Goal: Task Accomplishment & Management: Complete application form

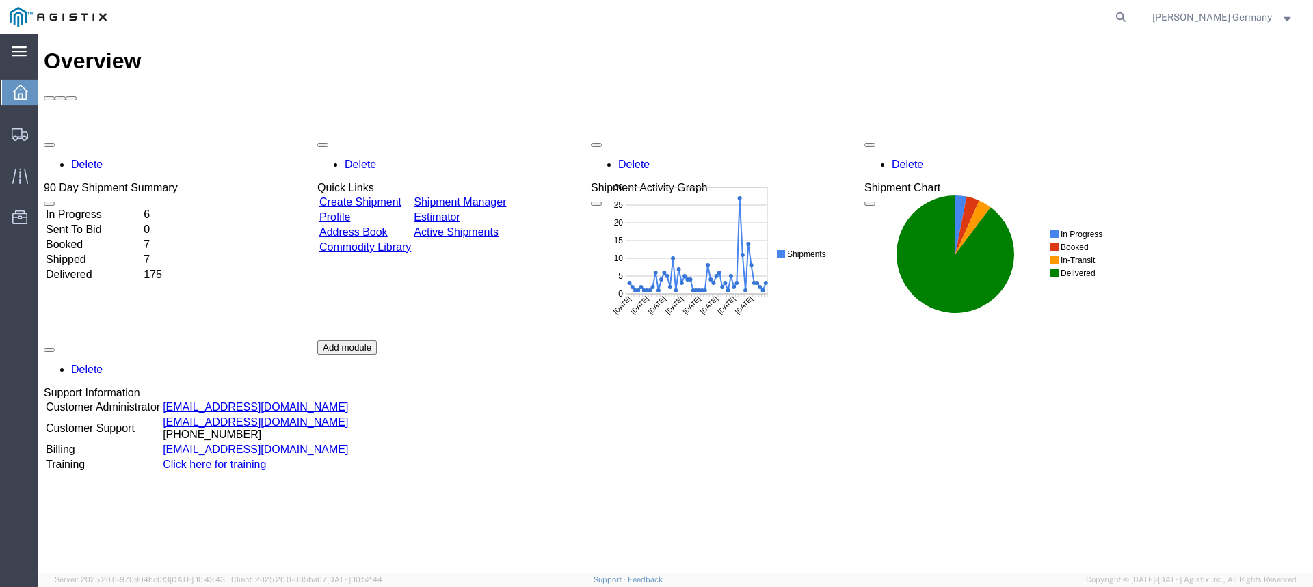
click at [13, 44] on div "main_menu Created with Sketch." at bounding box center [19, 51] width 38 height 34
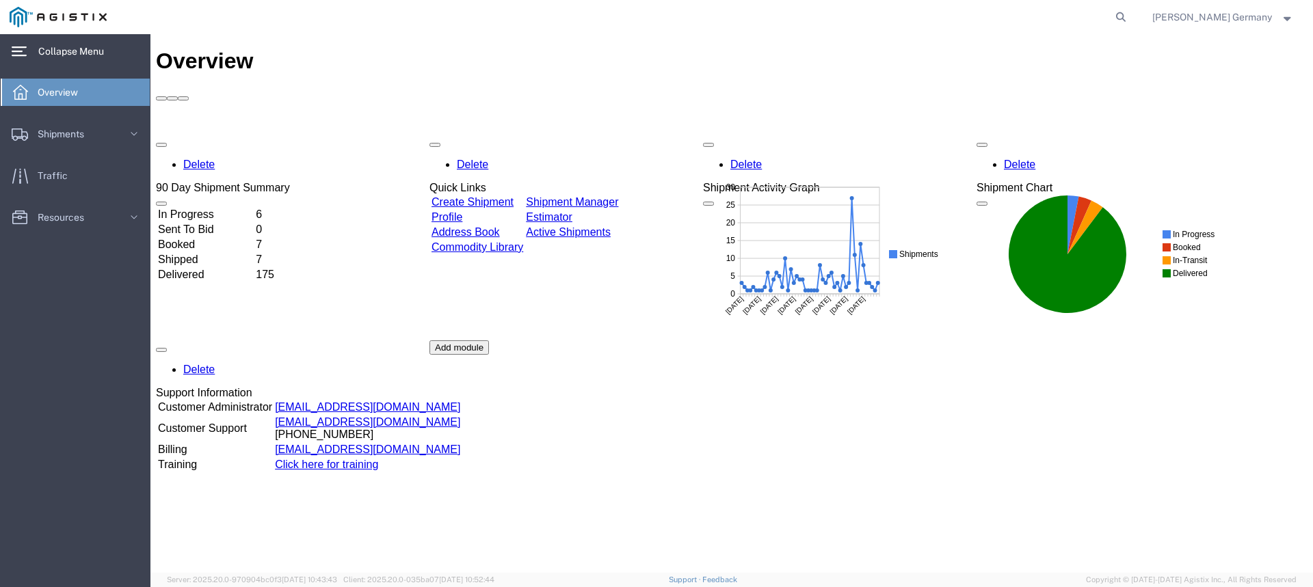
click at [13, 44] on div "main_menu Created with Sketch." at bounding box center [19, 51] width 38 height 34
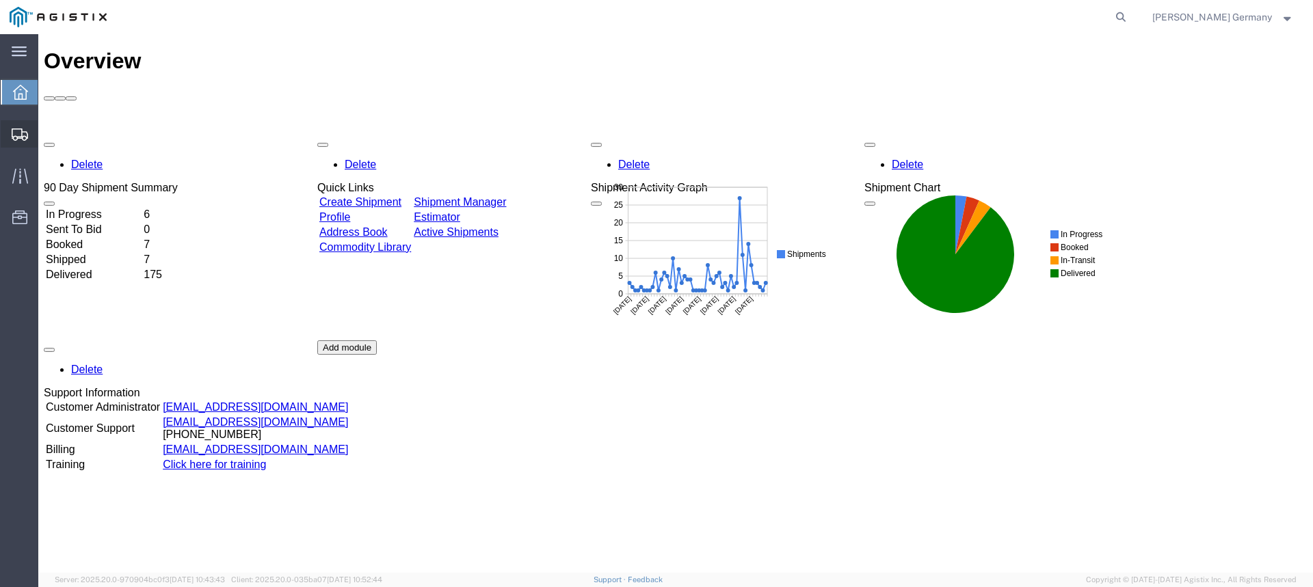
click at [0, 0] on span "Create Shipment" at bounding box center [0, 0] width 0 height 0
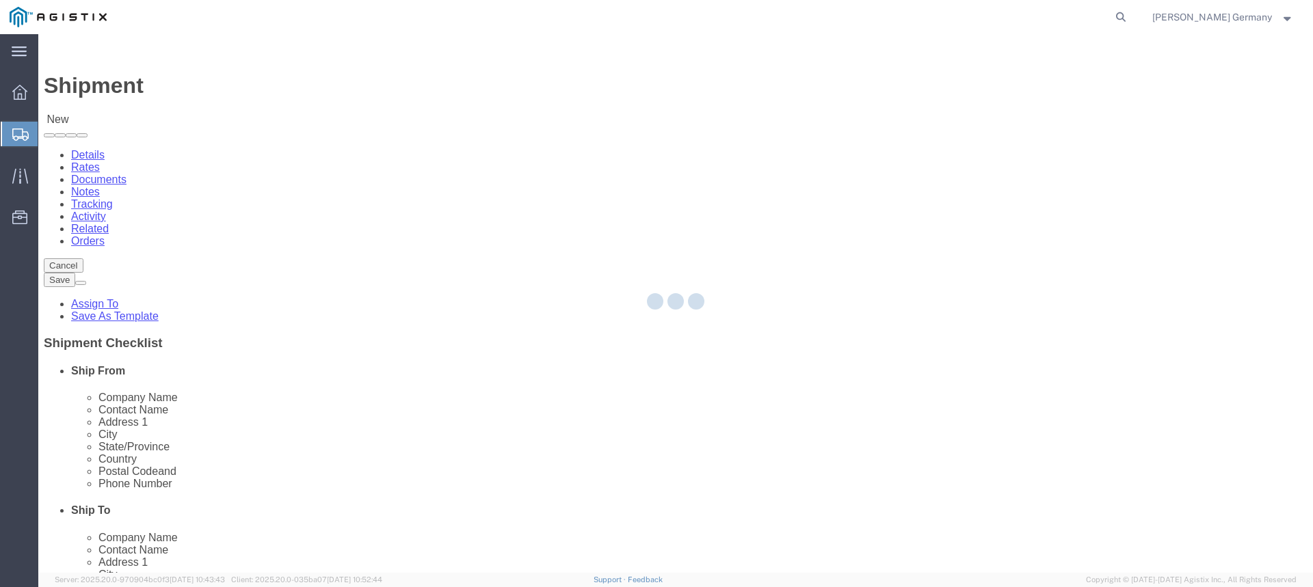
select select
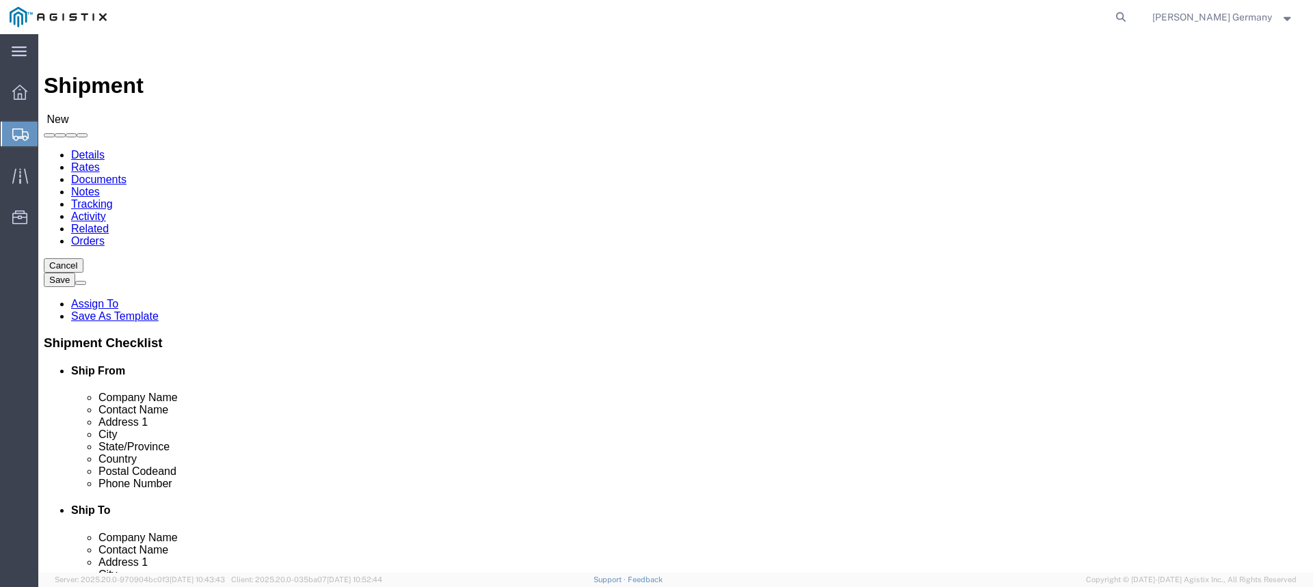
click select "Select PG&E Valmont Industries Inc"
select select "9596"
click select "Select PG&E Valmont Industries Inc"
select select
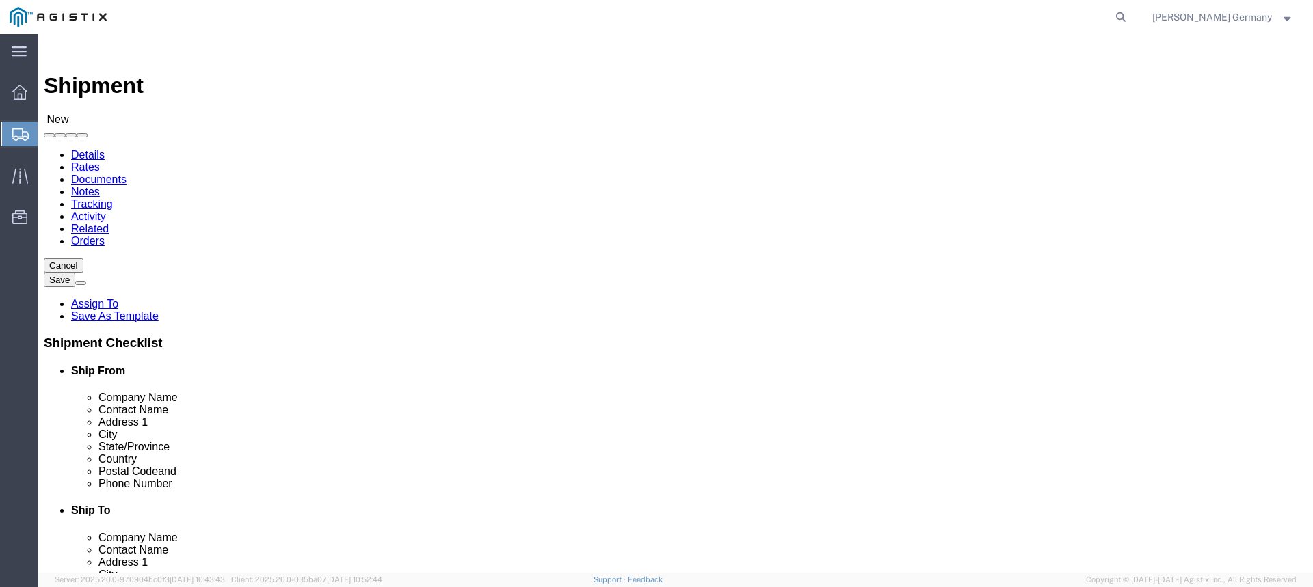
click select "Select All Others [GEOGRAPHIC_DATA] [GEOGRAPHIC_DATA] [GEOGRAPHIC_DATA] [GEOGRA…"
select select "23082"
click select "Select All Others [GEOGRAPHIC_DATA] [GEOGRAPHIC_DATA] [GEOGRAPHIC_DATA] [GEOGRA…"
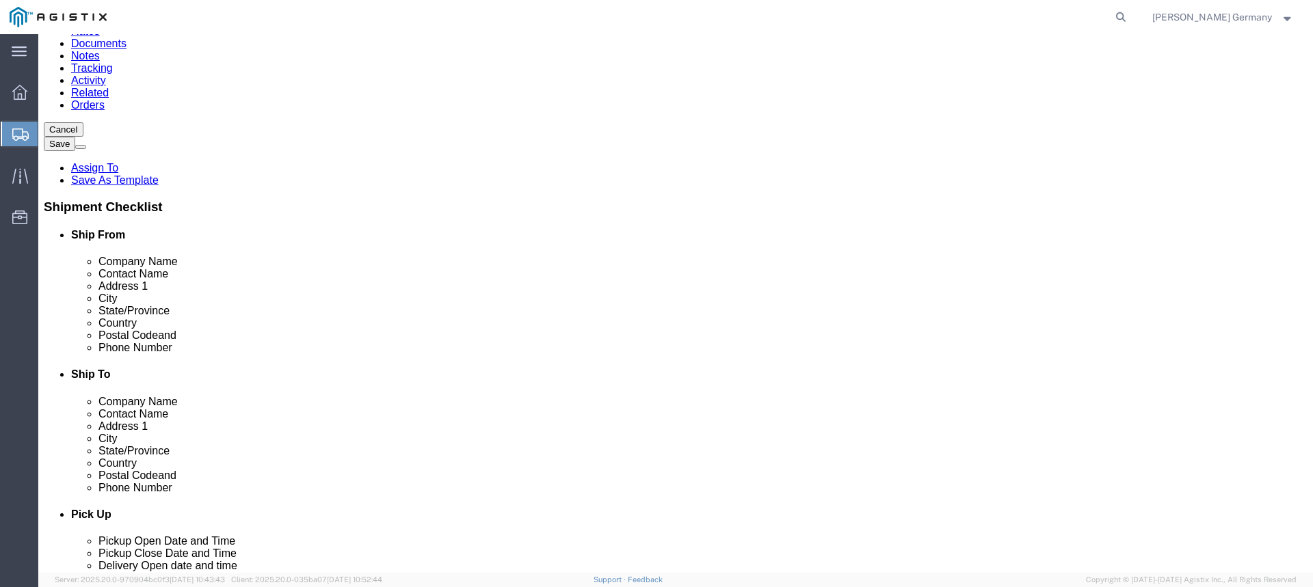
scroll to position [137, 0]
click input "text"
type input "b"
type input "Clarem"
click p "- VALMONT/NEWMARK - ([PERSON_NAME]) [STREET_ADDRESS]"
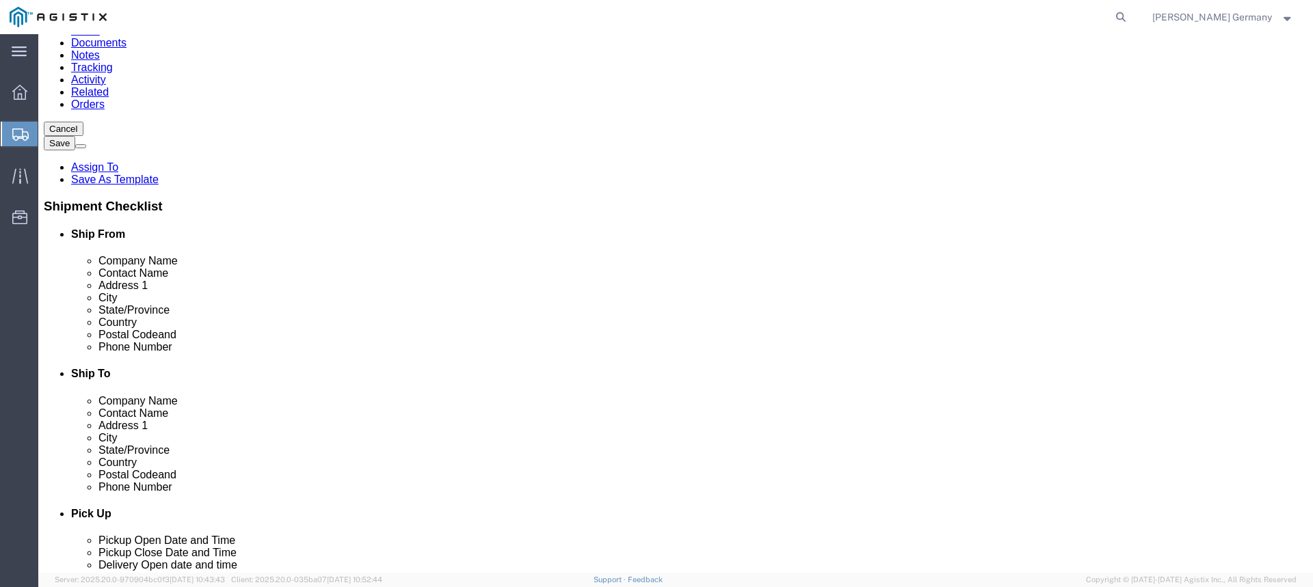
select select "OK"
type input "CLAREMORE"
click input "text"
type input "San Fra"
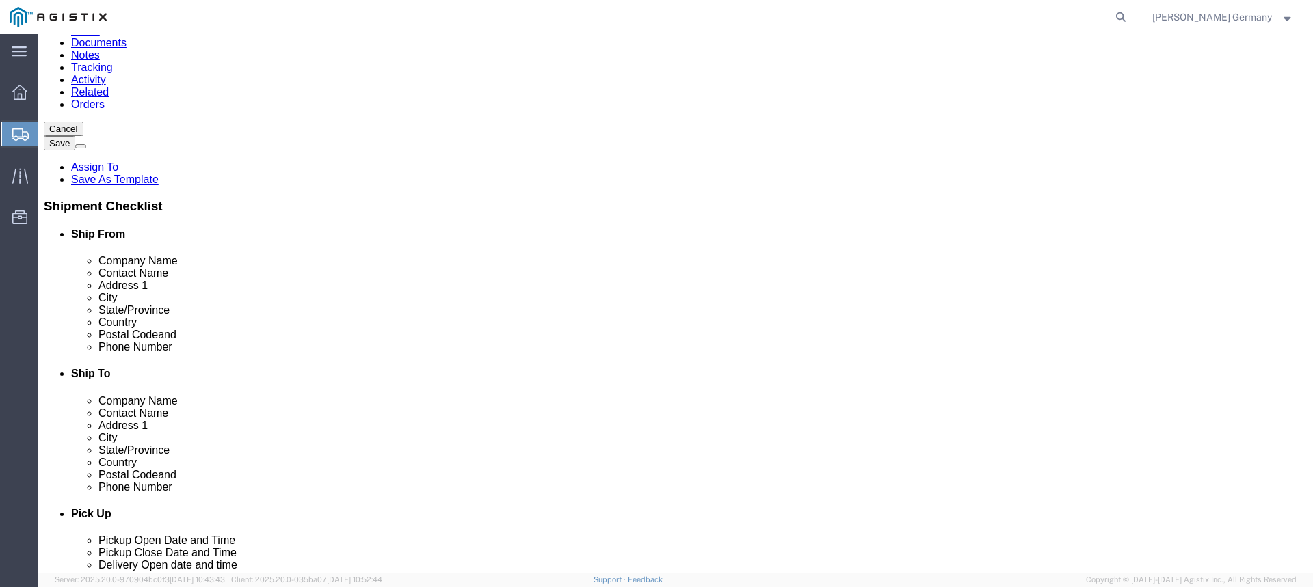
drag, startPoint x: 756, startPoint y: 330, endPoint x: 603, endPoint y: 317, distance: 153.7
click div "Location My Profile Location (OBSOLETE) [PERSON_NAME] SC - GC TRAILER (OBSOLETE…"
click input "text"
paste input "PACIFIC GAS AND ELECTRIC"
type input "PACIFIC GAS AND ELECTRIC"
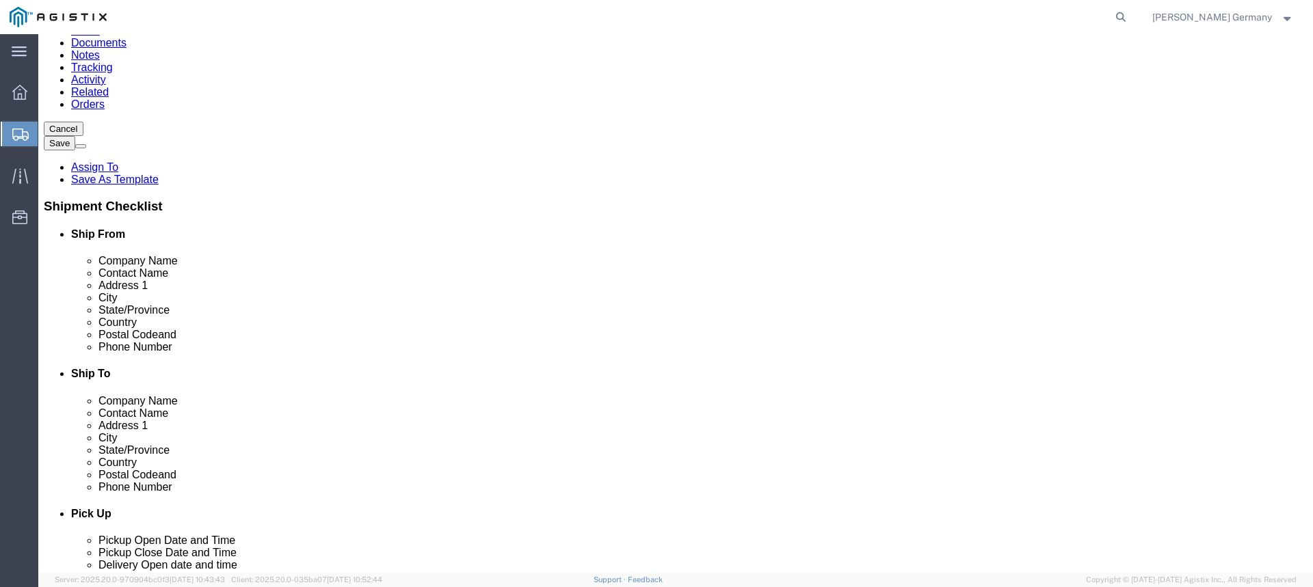
click input "text"
paste input "[STREET_ADDRESS][PERSON_NAME]"
type input "[STREET_ADDRESS][PERSON_NAME]"
click input "text"
paste input "[PERSON_NAME]"
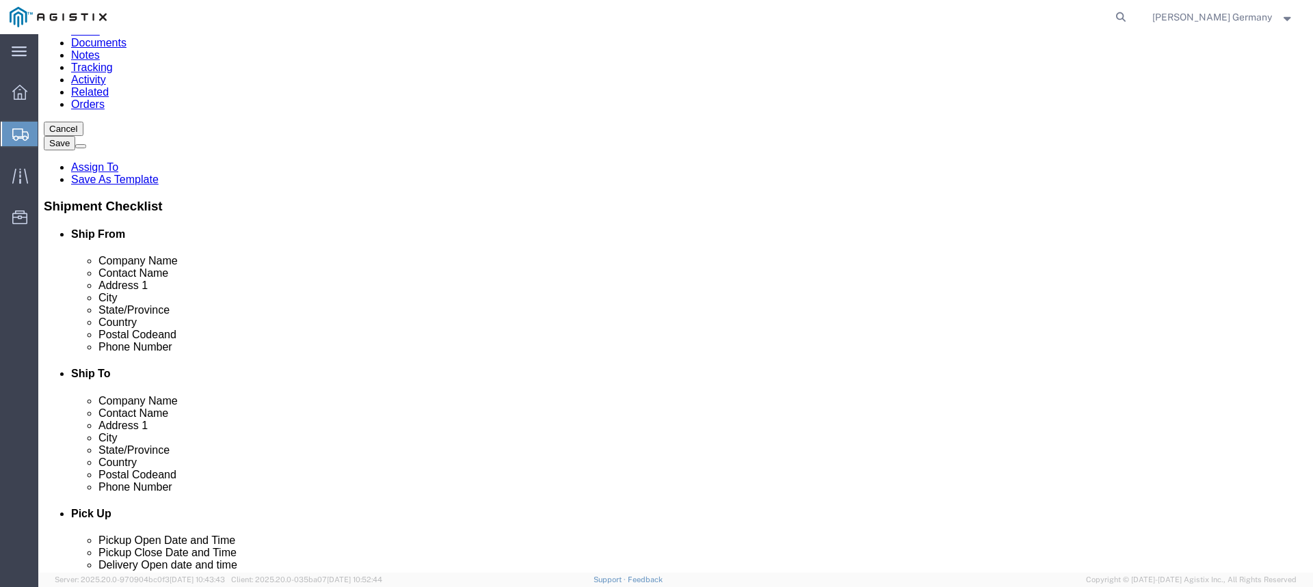
type input "[PERSON_NAME]"
click input "text"
paste input "[GEOGRAPHIC_DATA]"
type input "[GEOGRAPHIC_DATA]"
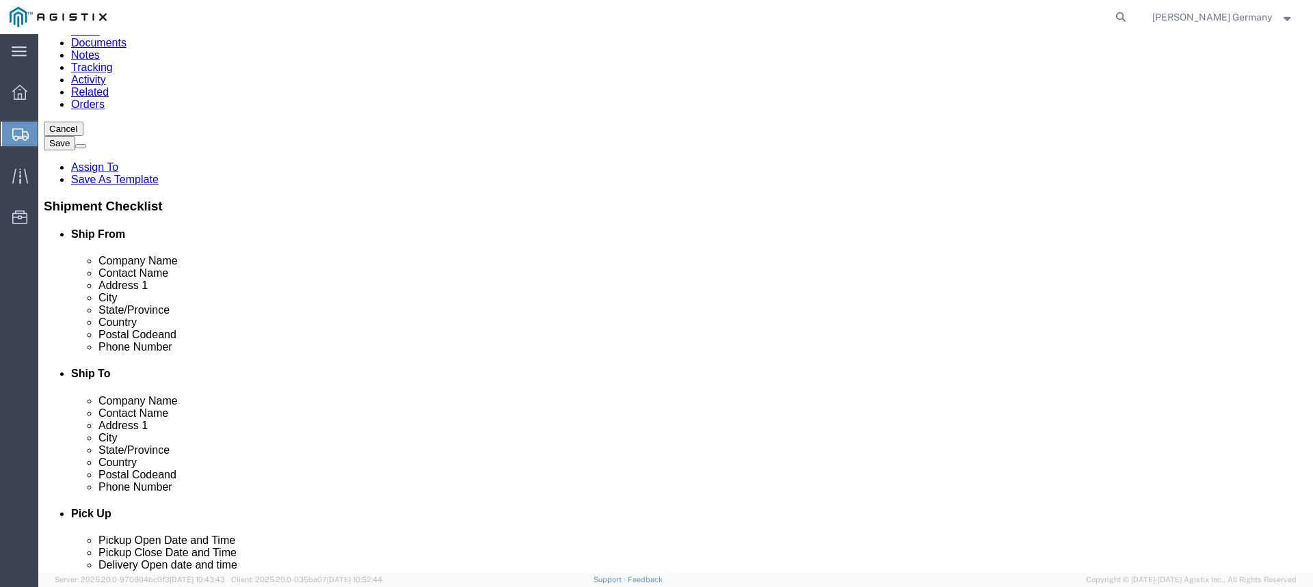
click input "text"
paste input "HUNTERS POINT BLVD & [PERSON_NAME] ST."
type input "HUNTERS POINT BLVD & [PERSON_NAME] ST."
click input "Postal Code"
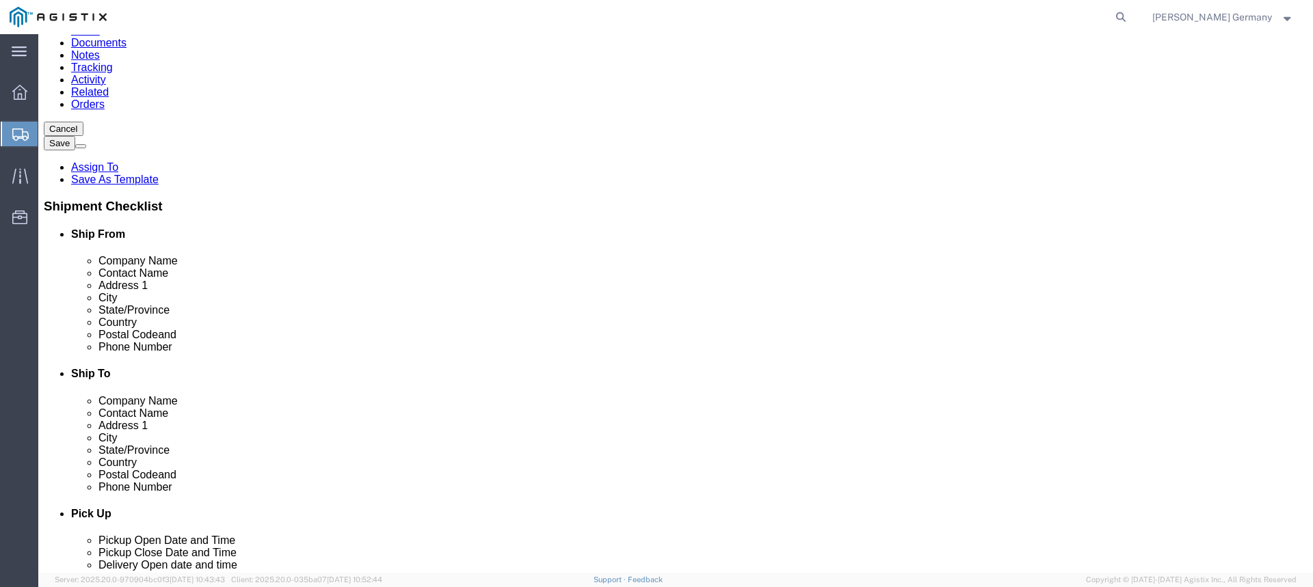
type input "94124"
click input "text"
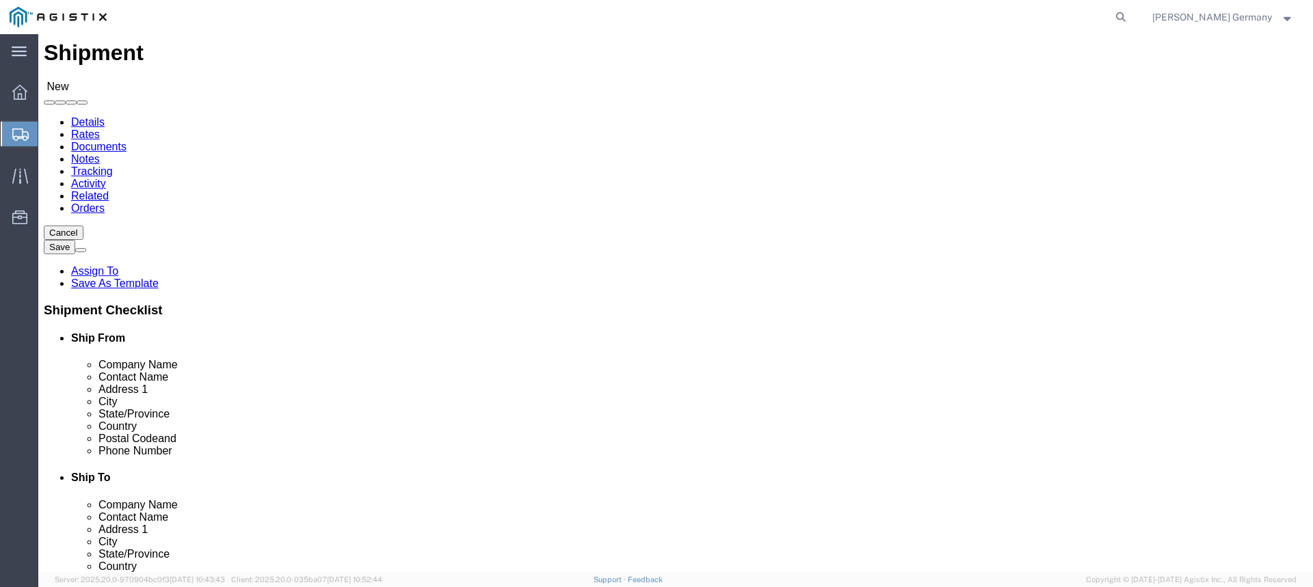
scroll to position [0, 0]
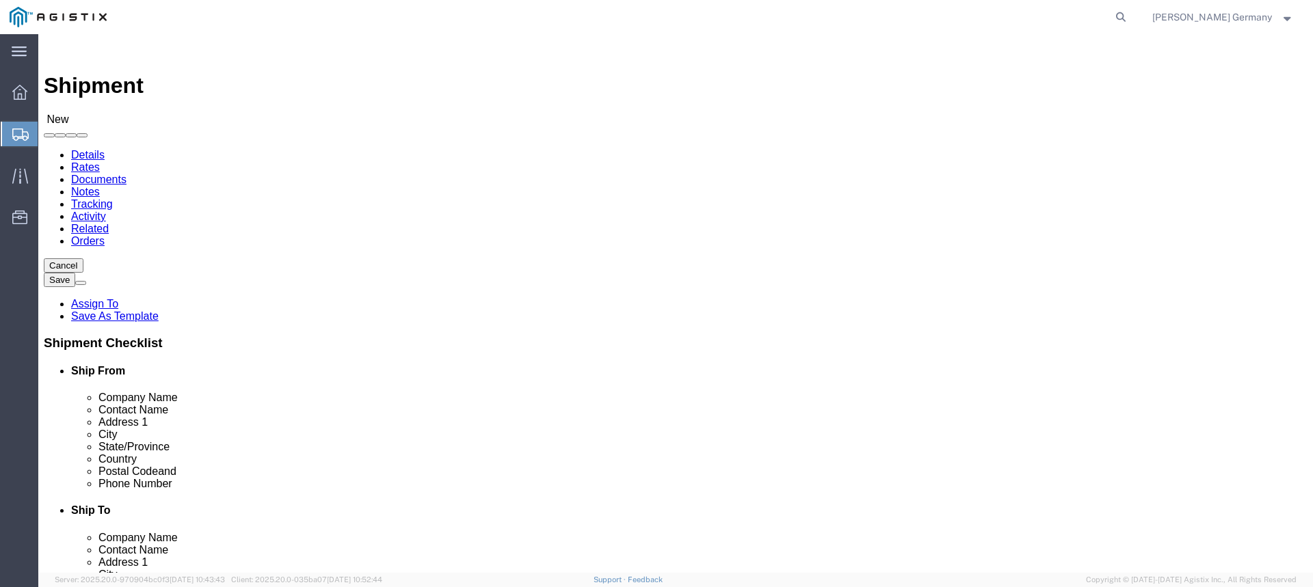
type input "9135798898"
click span
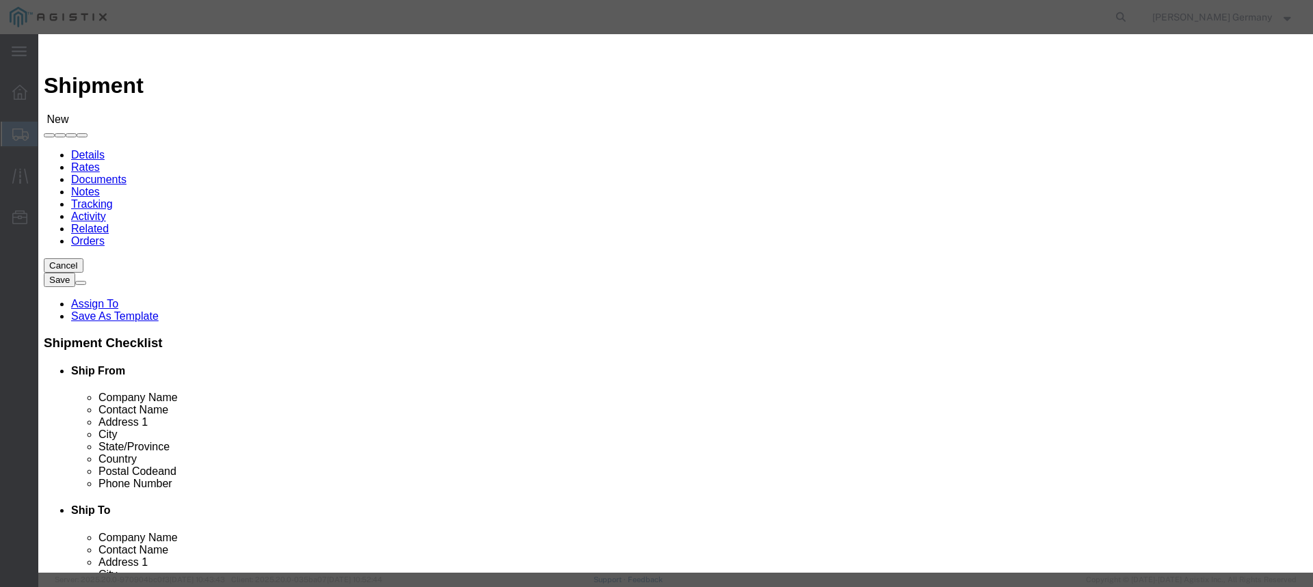
click input "checkbox"
checkbox input "true"
click input "checkbox"
click button "Save"
click input "checkbox"
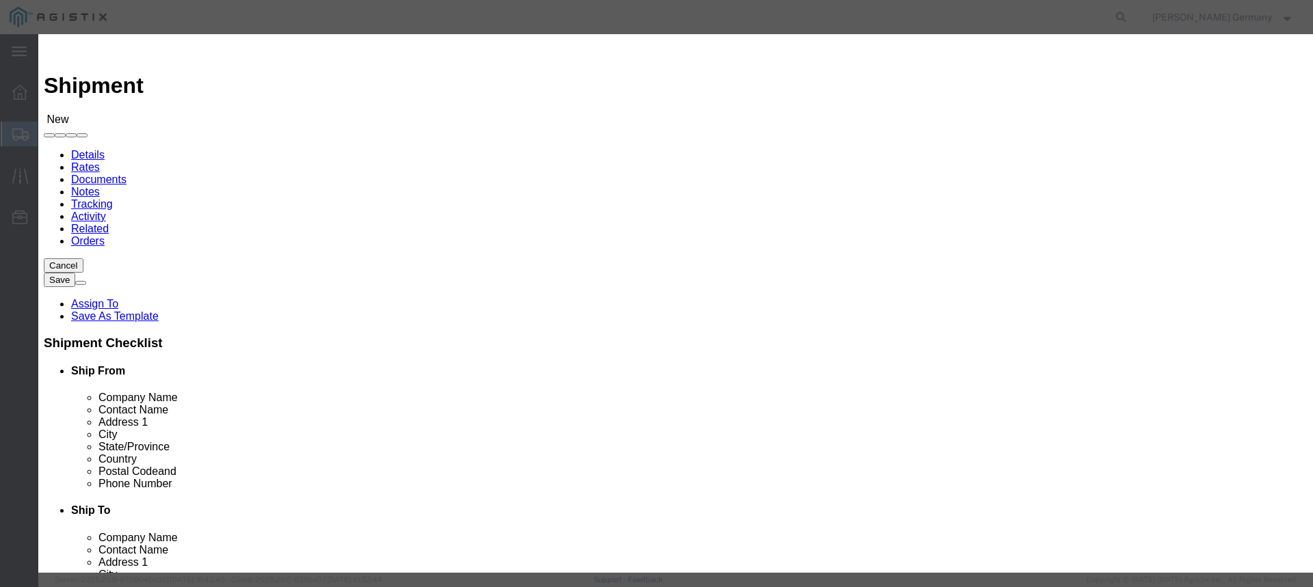
checkbox input "false"
click button "Save"
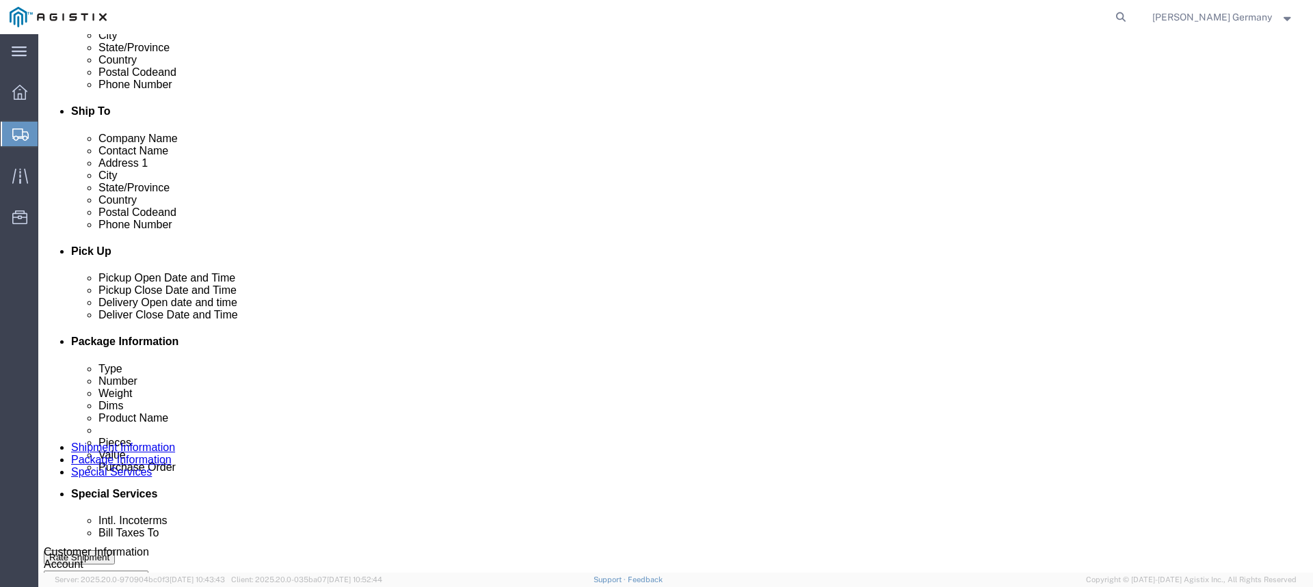
scroll to position [479, 0]
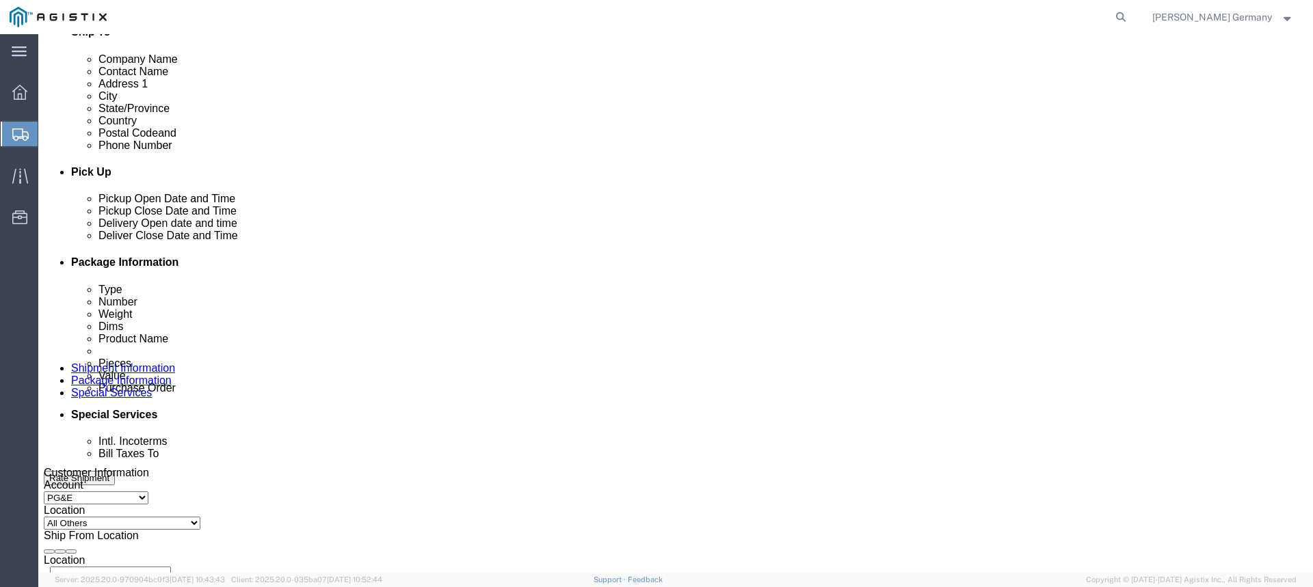
click div "[DATE] 4:00 PM"
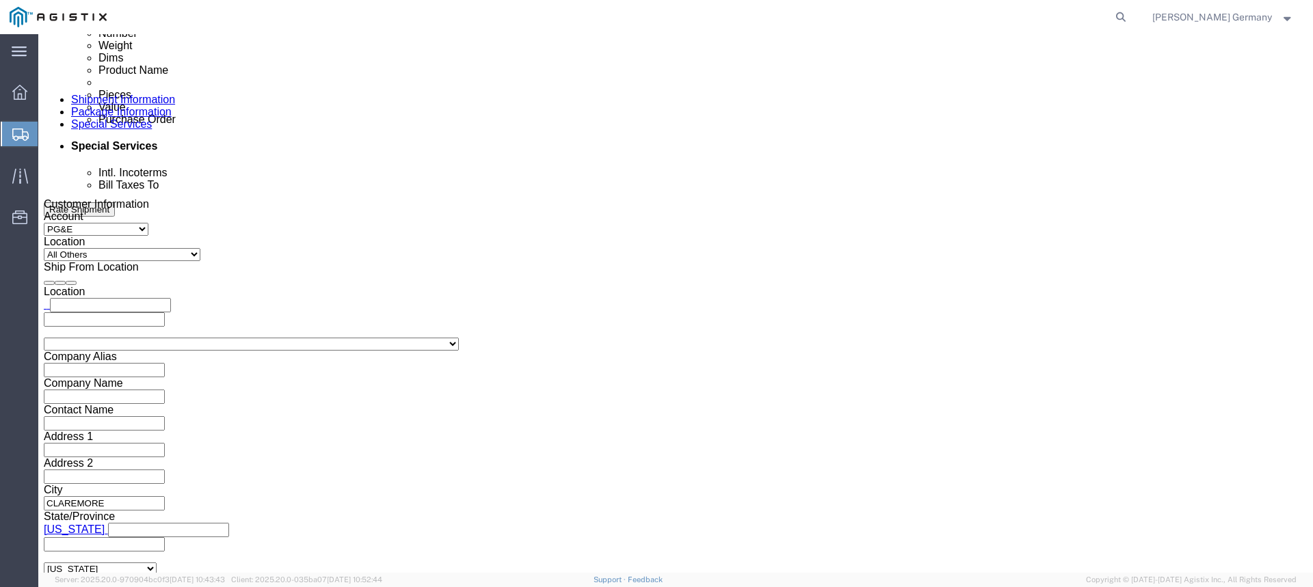
click button "Apply"
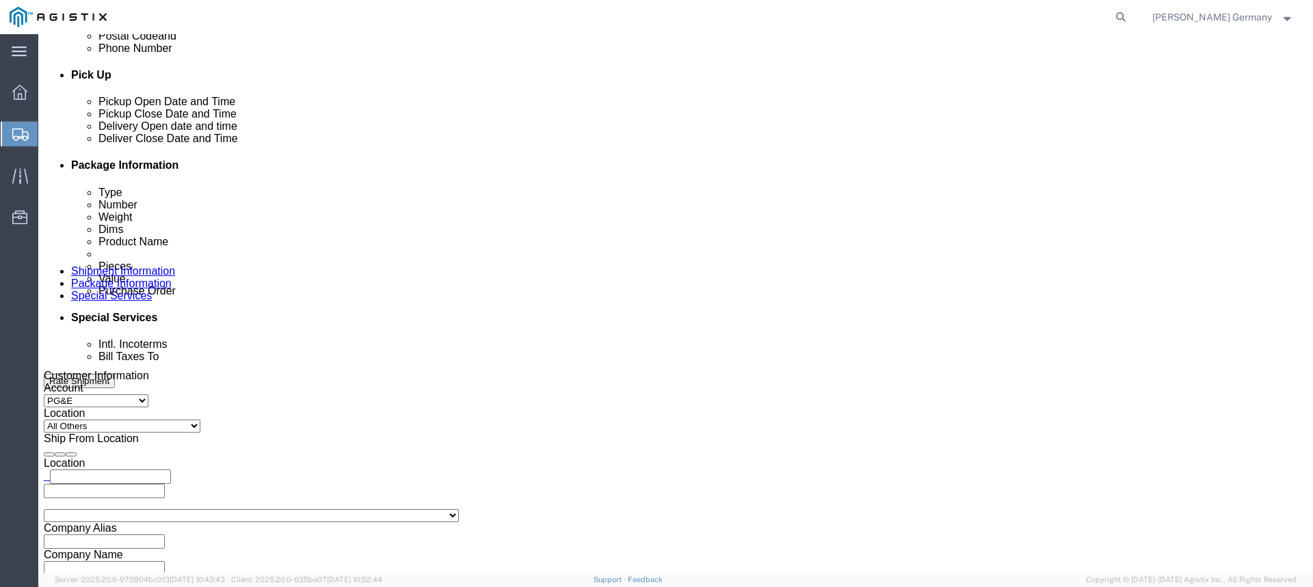
scroll to position [542, 0]
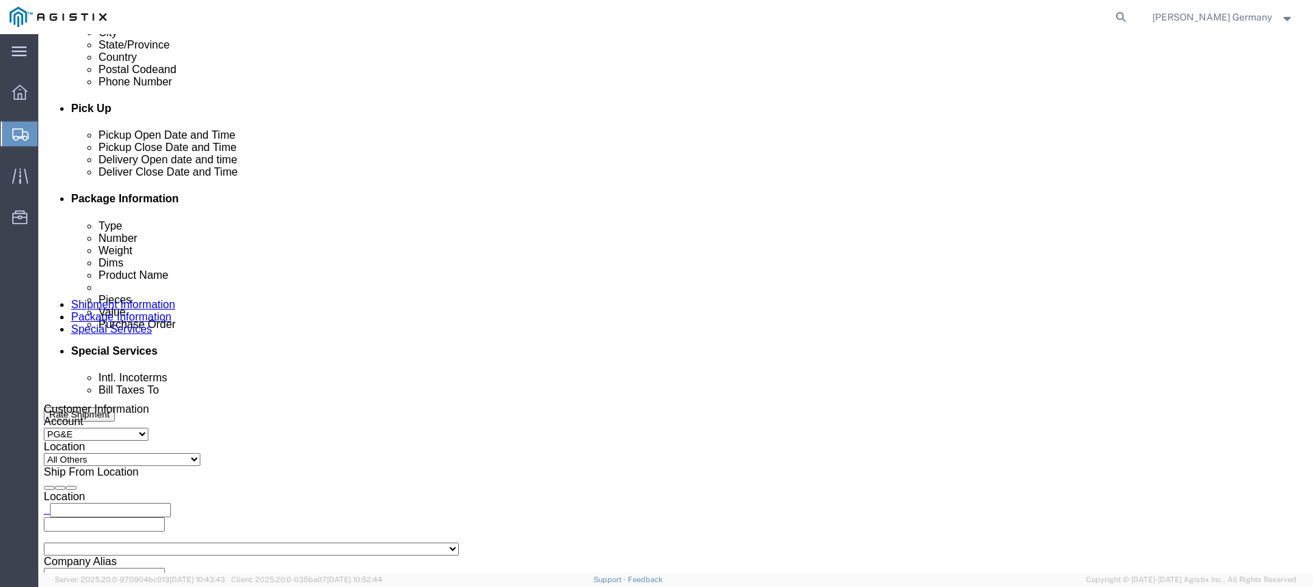
click div
click input "5:00 PM"
type input "8:00 AM"
click button "Apply"
drag, startPoint x: 798, startPoint y: 263, endPoint x: 797, endPoint y: 269, distance: 7.0
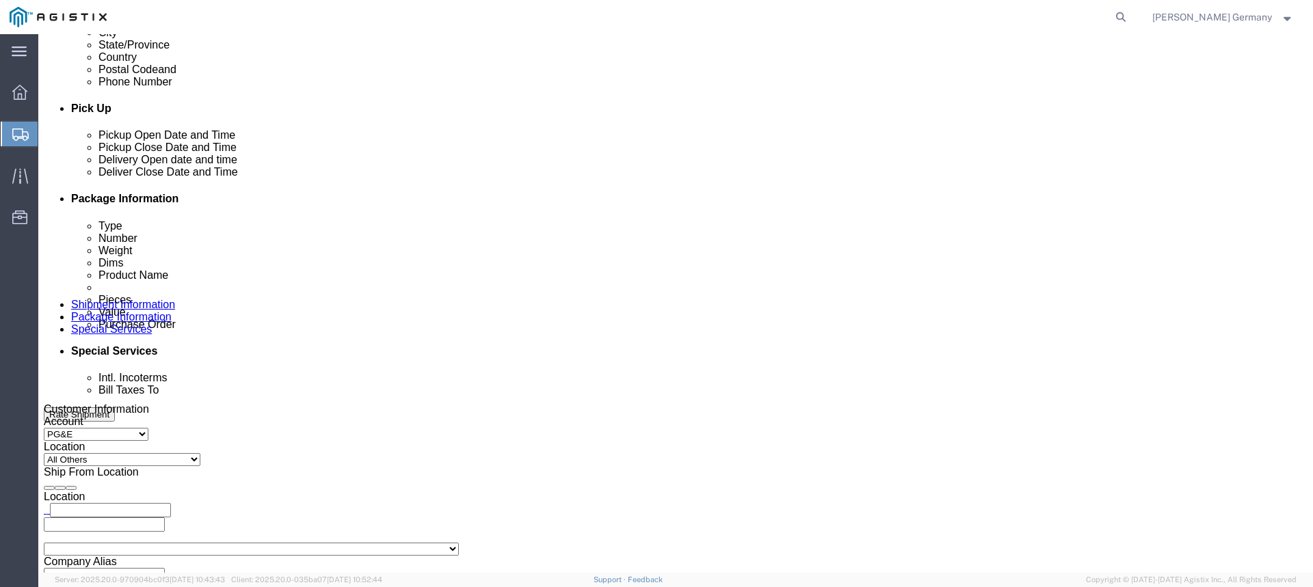
click div "Deliver Close Date Deliver Close Time Deliver Close Date and Time"
click div
click input "9:00 PM"
type input "2:00 PM"
click div "Close Time 2:00 PM [DATE] 9:00 PM - [DATE] 9:00 PM Cancel Apply"
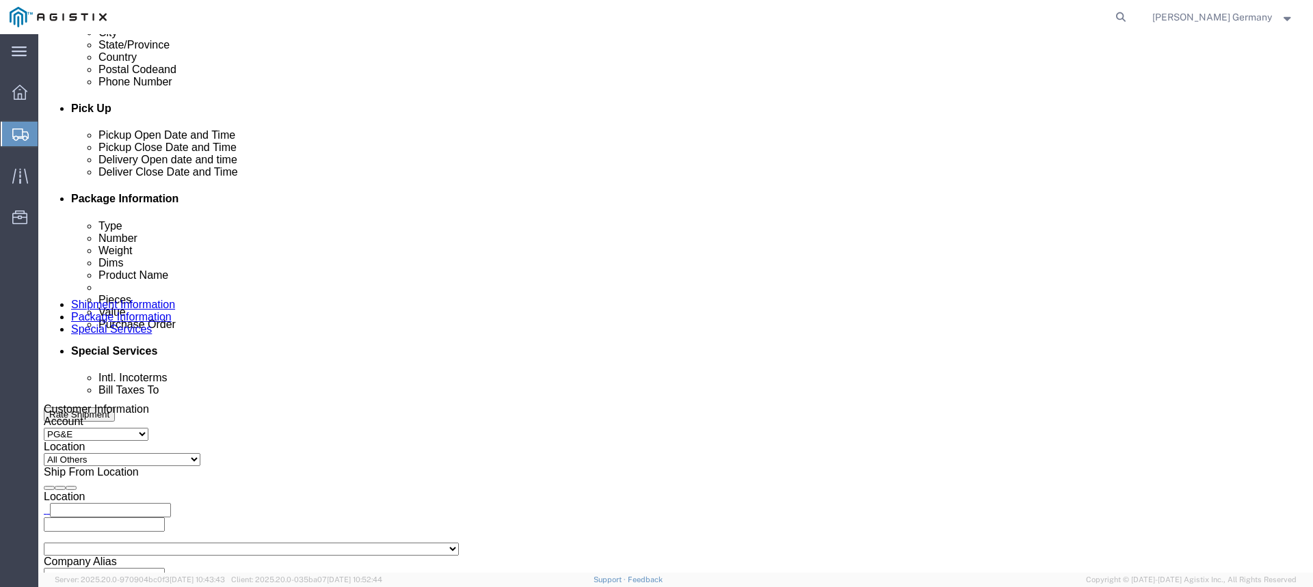
click button "Apply"
click input "text"
paste input "2701096283"
type input "2701096283"
click select "Select Account Type Activity ID Airline Appointment Number ASN Batch Request # …"
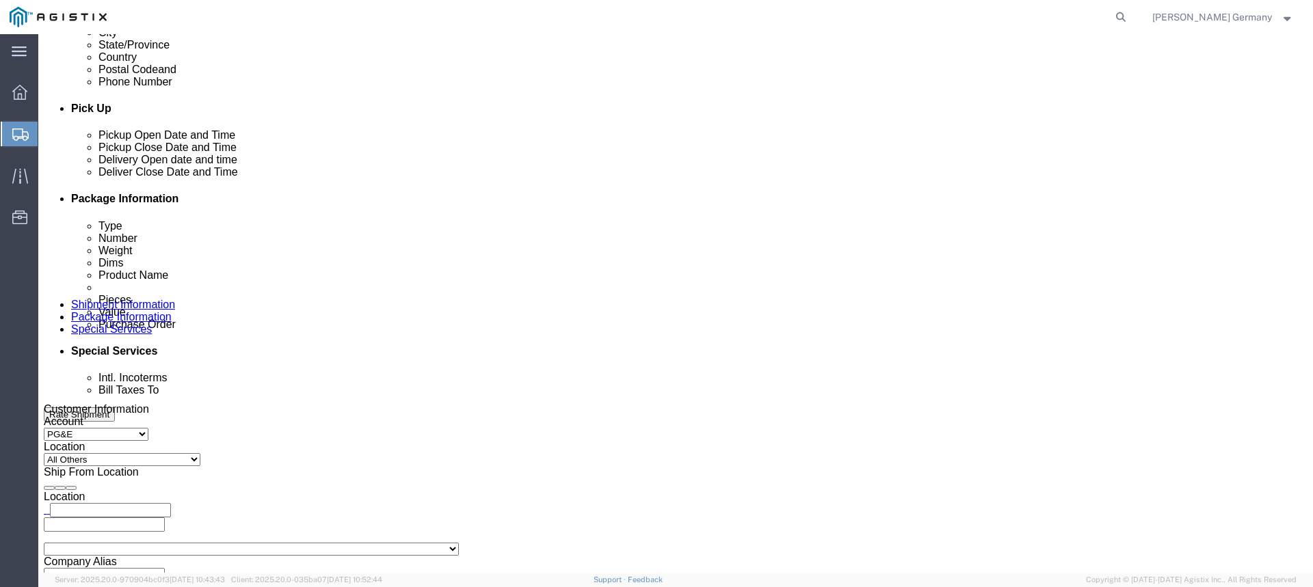
select select "BOL"
click select "Select Account Type Activity ID Airline Appointment Number ASN Batch Request # …"
click input "text"
type input "900252236"
click select "Select Account Type Activity ID Airline Appointment Number ASN Batch Request # …"
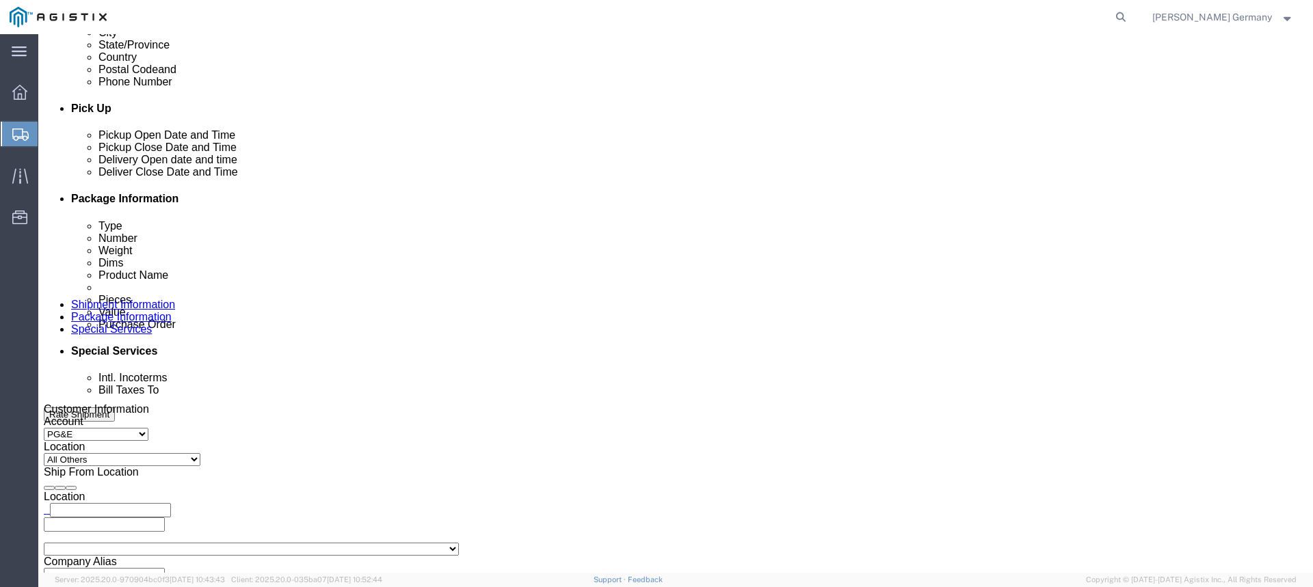
select select "ORDERNUM"
click select "Select Account Type Activity ID Airline Appointment Number ASN Batch Request # …"
click input "text"
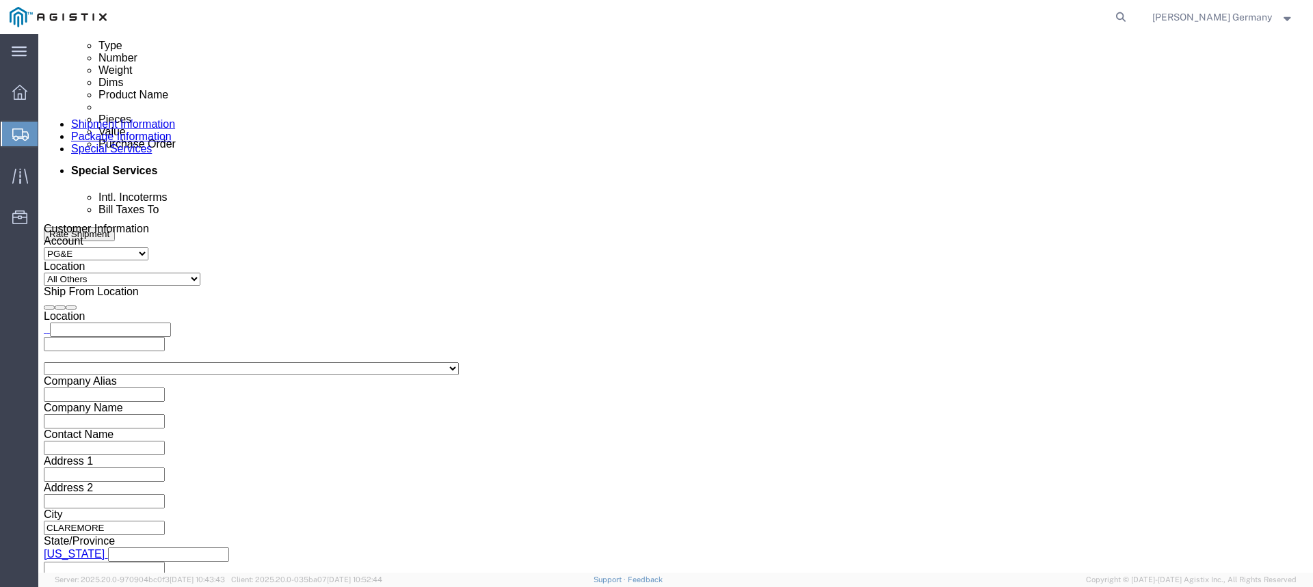
scroll to position [747, 0]
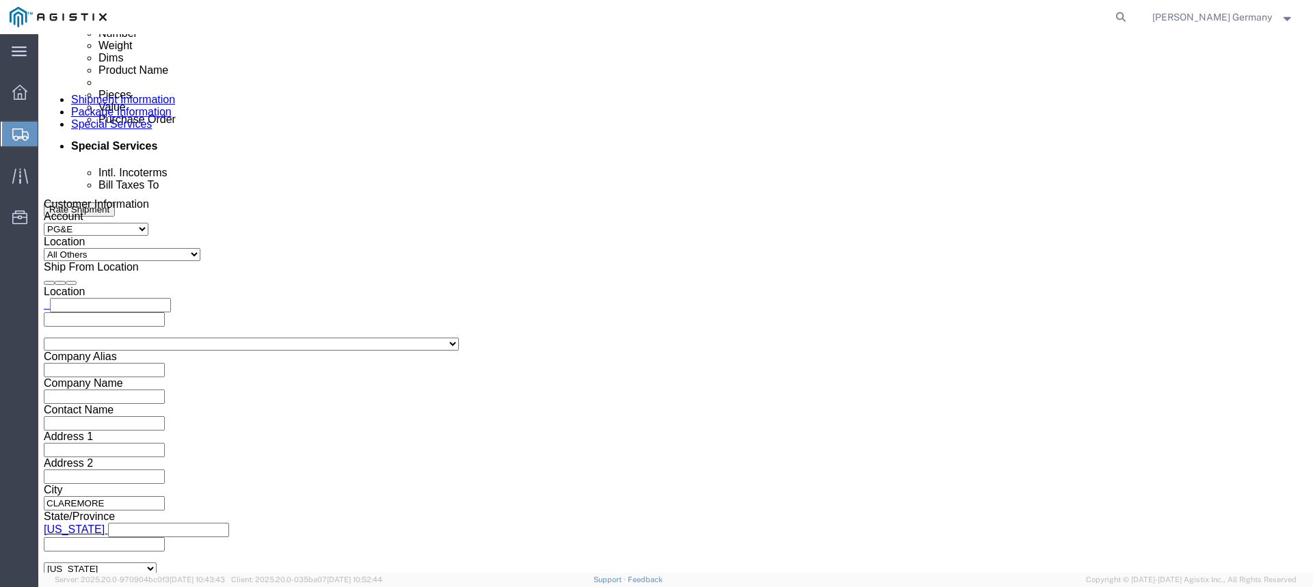
type input "619330-1-1"
click select "Select Air Less than Truckload Multi-Leg Ocean Freight Rail Small Parcel Truckl…"
select select "TL"
click select "Select Air Less than Truckload Multi-Leg Ocean Freight Rail Small Parcel Truckl…"
click select "Select 1-Ton (PSS) 10 Wheel 10 Yard Dump Truck 20 Yard Dump Truck Bobtail Botto…"
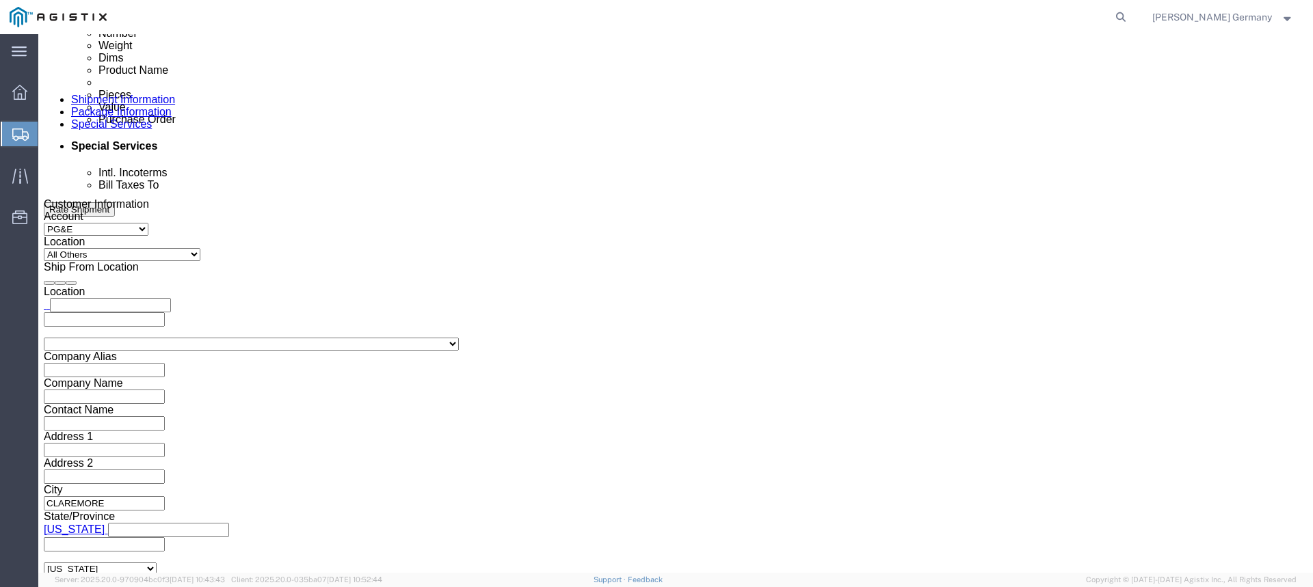
select select "FLBD"
click select "Select 1-Ton (PSS) 10 Wheel 10 Yard Dump Truck 20 Yard Dump Truck Bobtail Botto…"
click select "Select 35 Feet 20 Feet 28 Feet 53 Feet 40 Feet 48 Feet"
select select "53FT"
click select "Select 35 Feet 20 Feet 28 Feet 53 Feet 40 Feet 48 Feet"
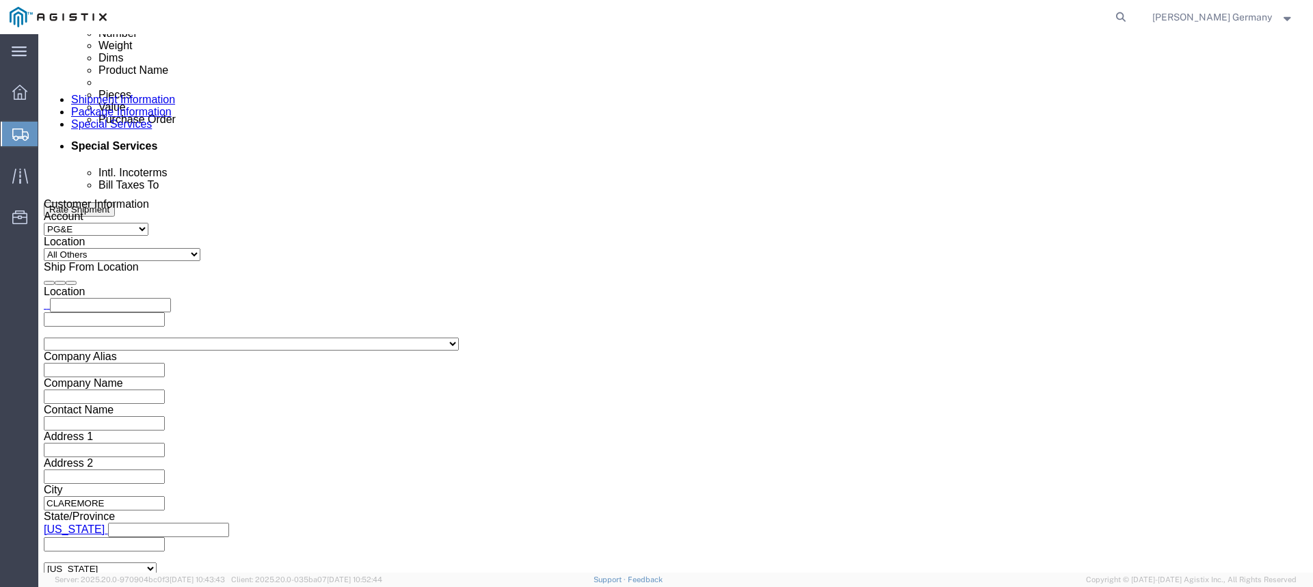
click button "Continue"
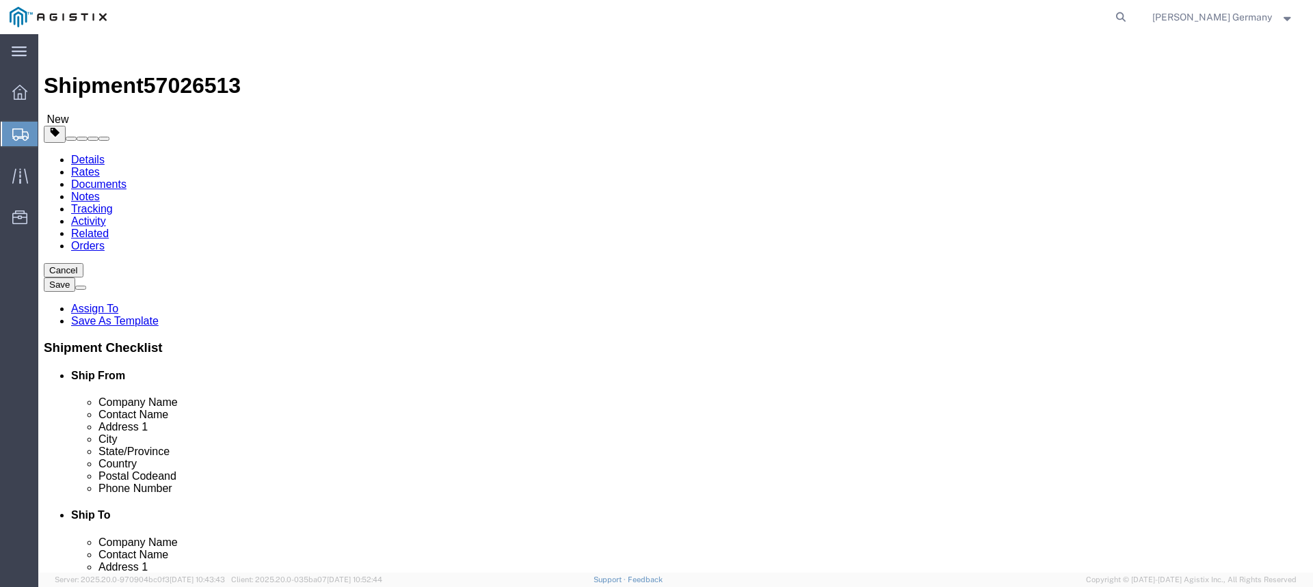
click select "Select Bulk Bundle(s) Cardboard Box(es) Carton(s) Crate(s) Drum(s) (Fiberboard)…"
select select "NKCR"
click select "Select Bulk Bundle(s) Cardboard Box(es) Carton(s) Crate(s) Drum(s) (Fiberboard)…"
click input "1"
type input "9"
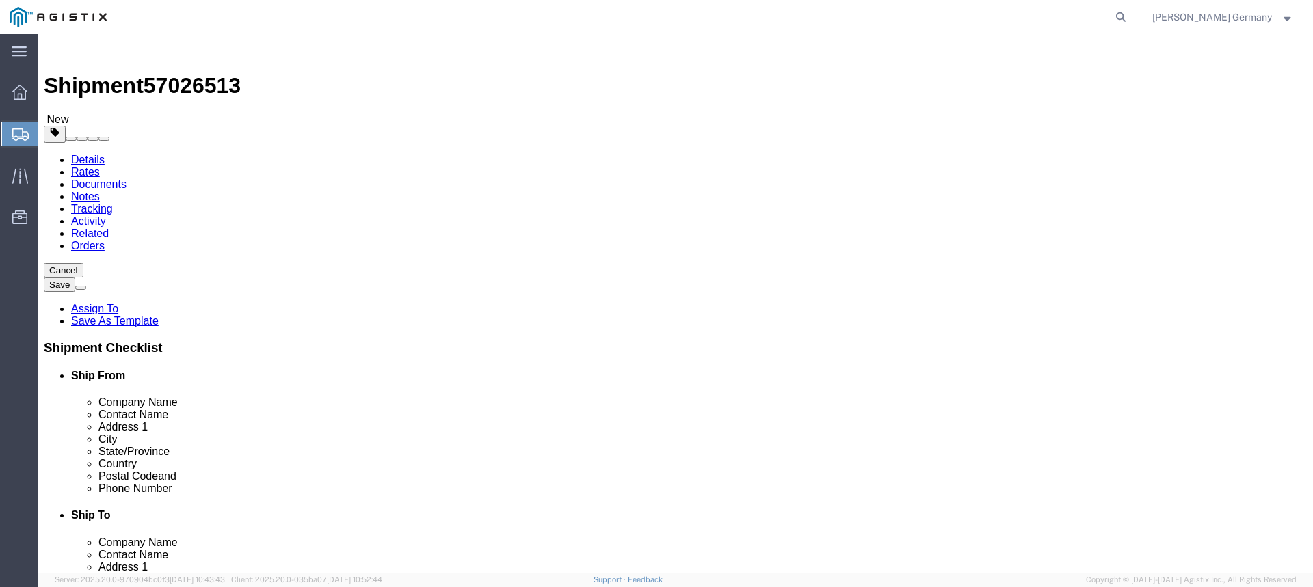
click select "Select cm ft in"
select select "FT"
click select "Select cm ft in"
click input "text"
type input "35"
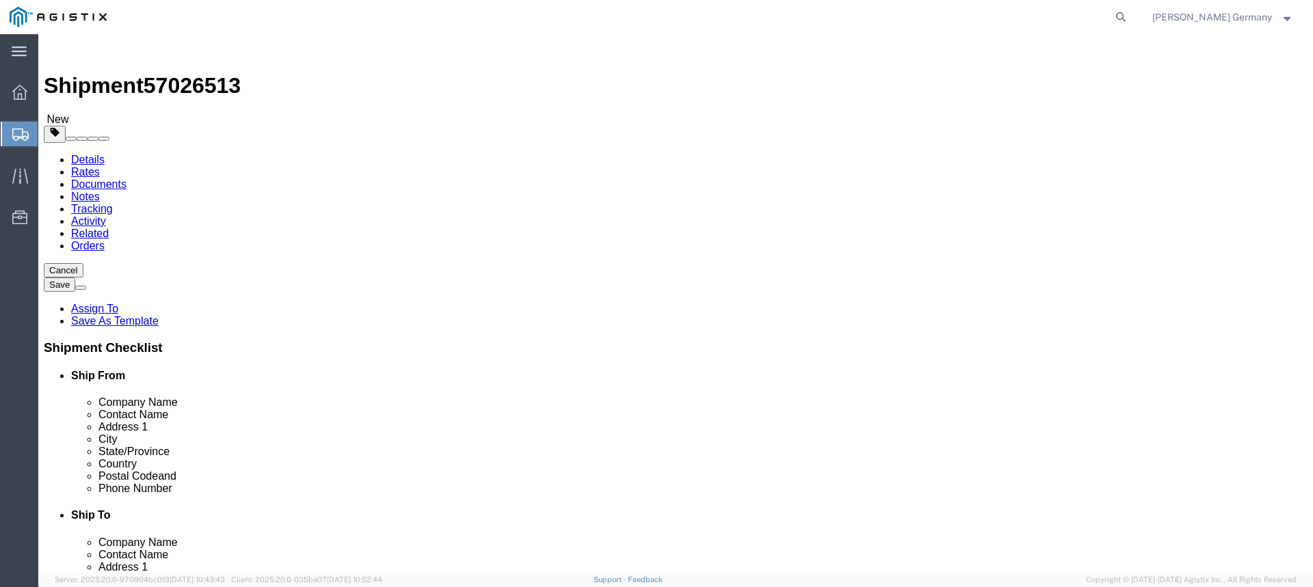
type input "1"
drag, startPoint x: 211, startPoint y: 316, endPoint x: 156, endPoint y: 314, distance: 54.7
click div "Weight 0.00 Select kgs lbs Ship. t°"
type input "12491"
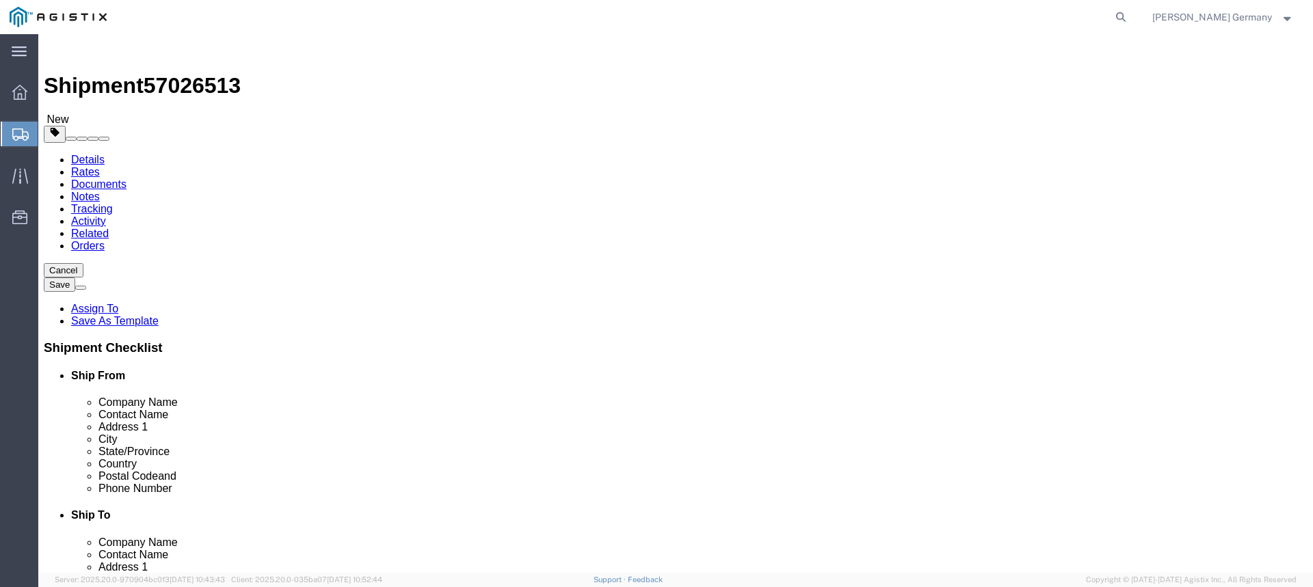
click div "Weight 12491 Select kgs lbs Ship. t°"
click link "Add Content"
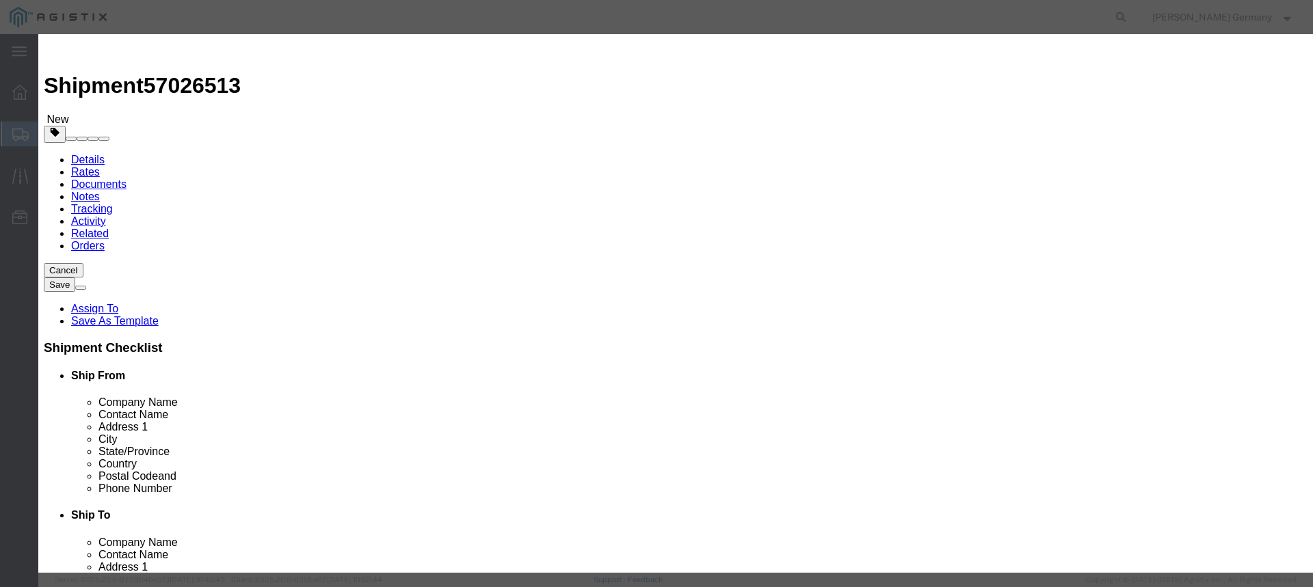
click input "text"
type input "poles"
type input "9"
select select "BF"
click button "Close"
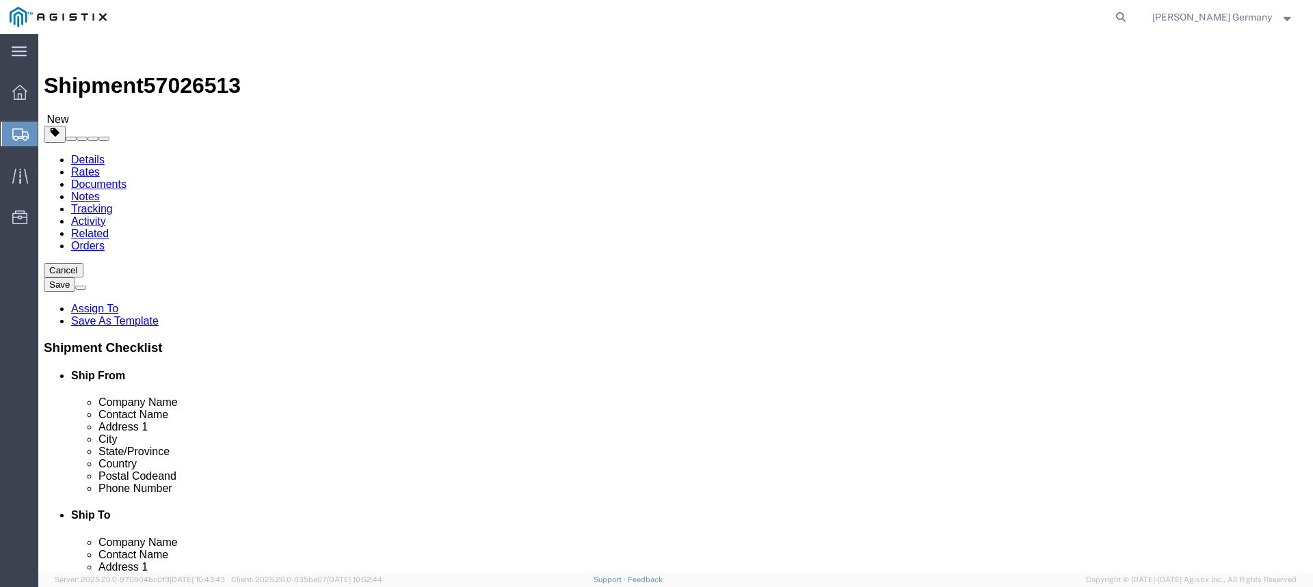
click link "Add Content"
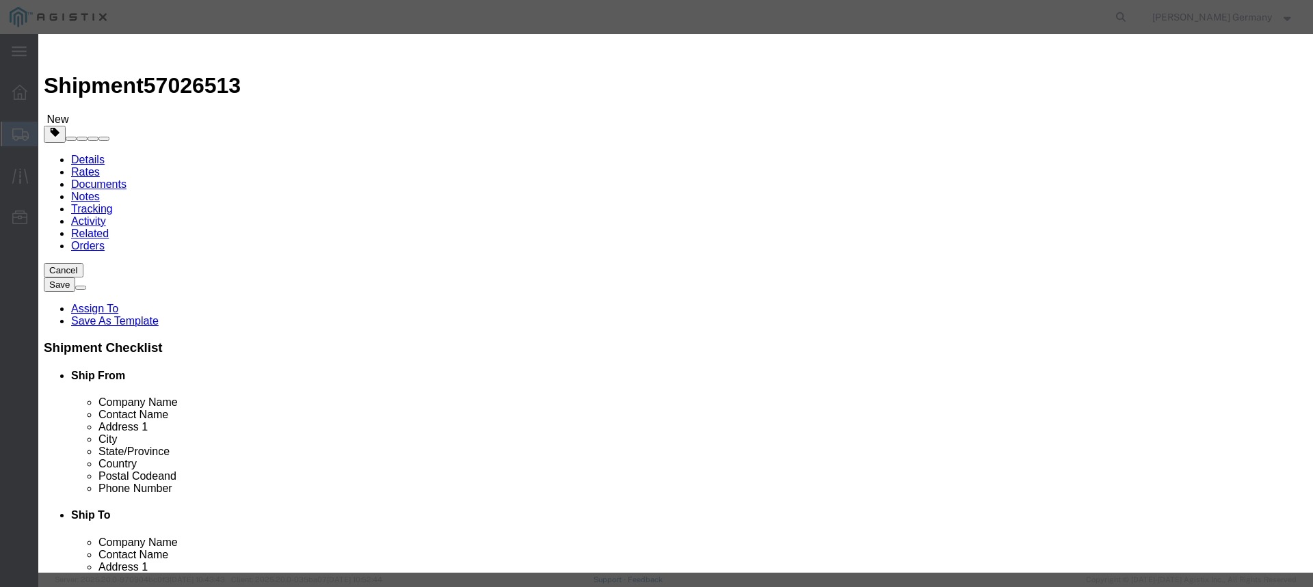
click input "text"
type input "poles"
type input "9"
click input "text"
type input "1"
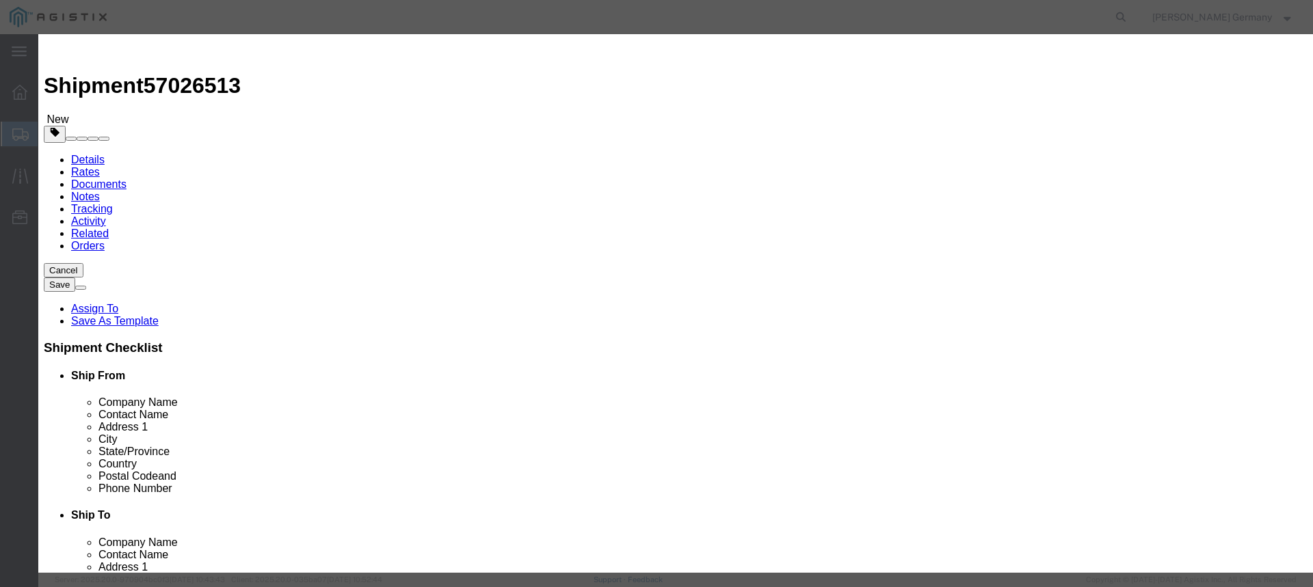
click button "Save & Close"
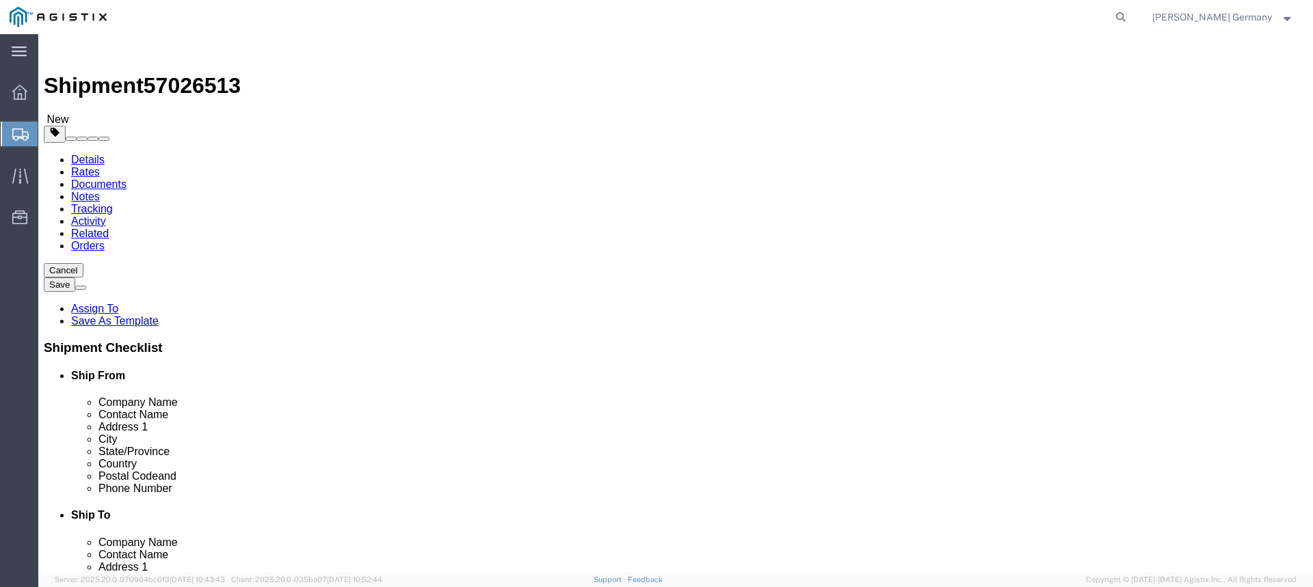
click button "Continue"
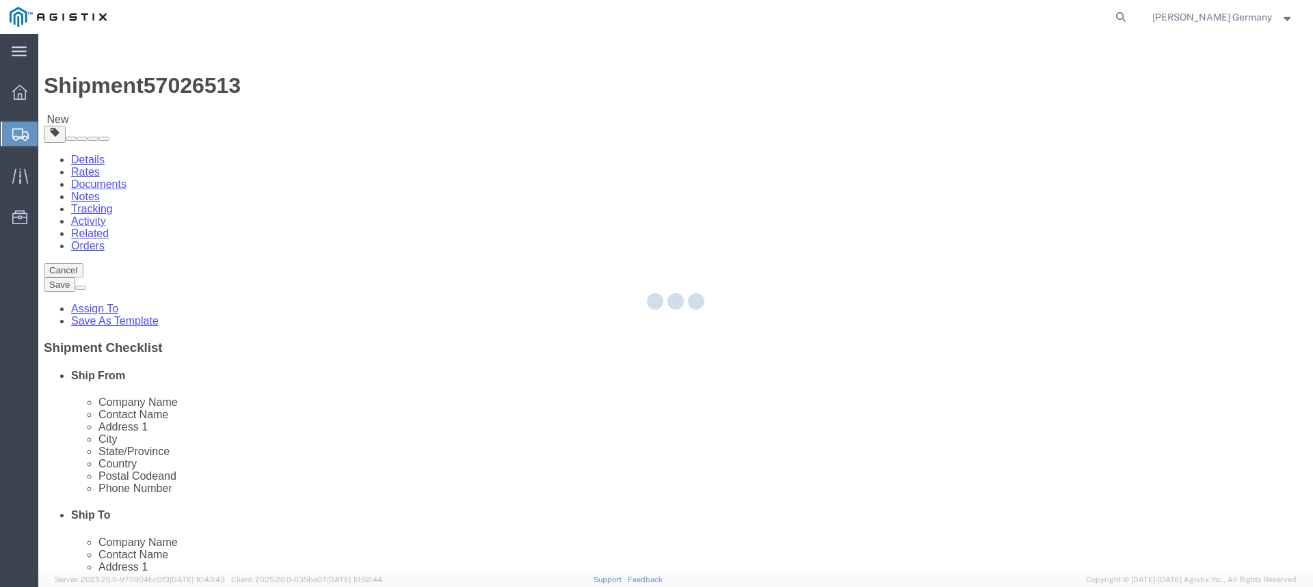
select select
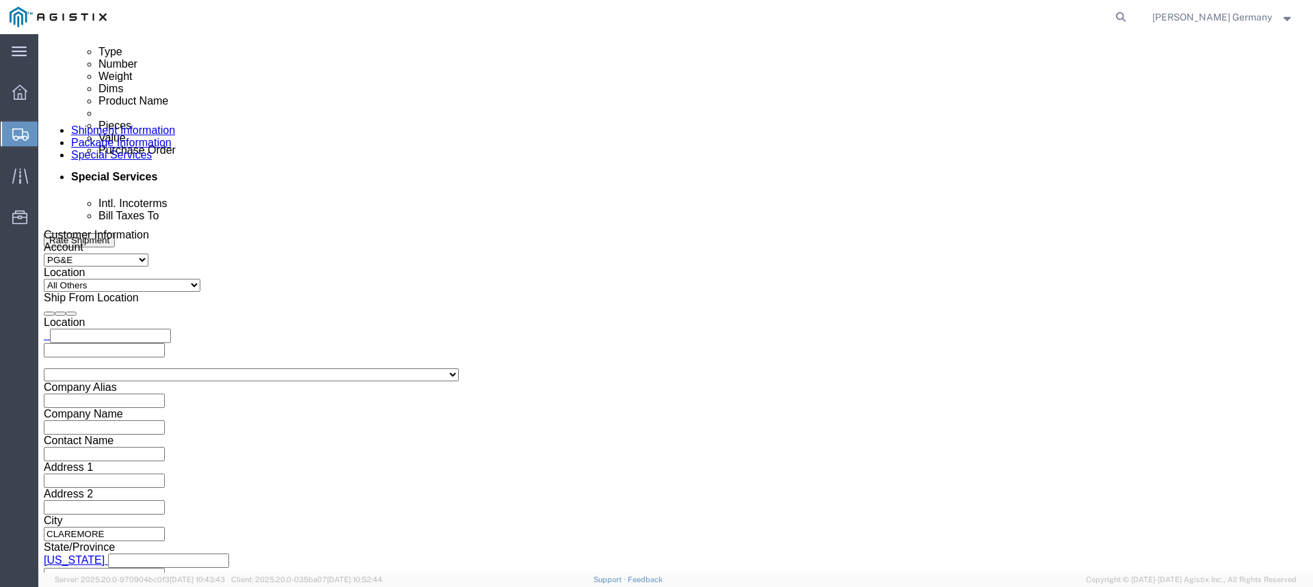
scroll to position [752, 0]
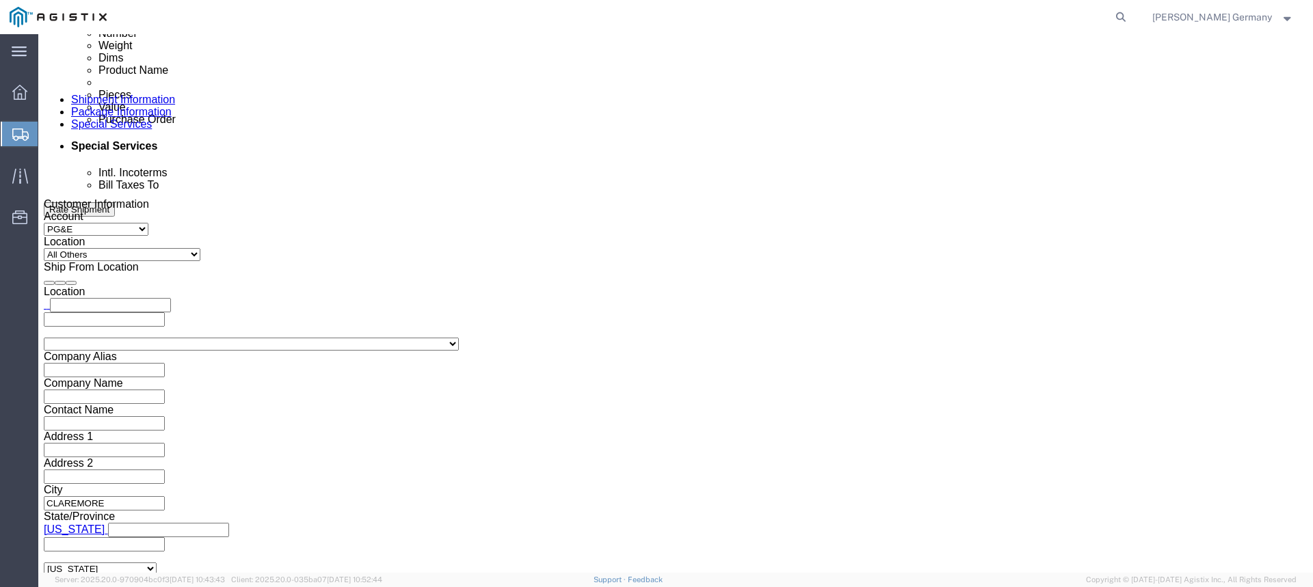
click input "text"
type input "[PERSON_NAME][EMAIL_ADDRESS][DOMAIN_NAME]"
click label "BOL"
click input "BOL"
checkbox input "true"
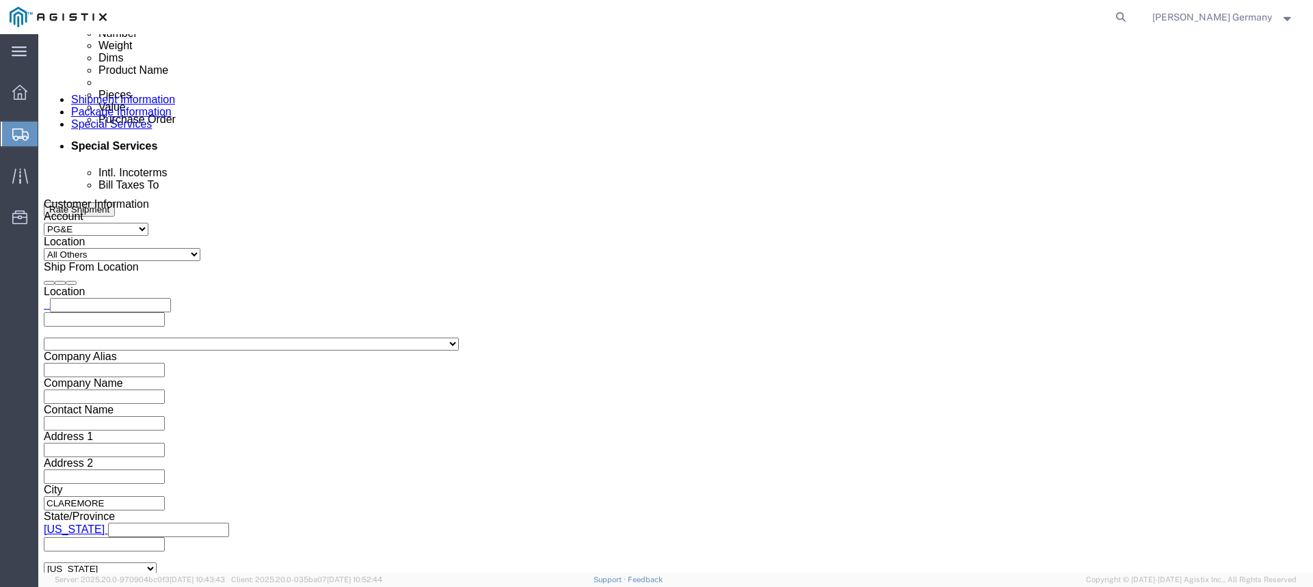
click input "Packing List"
checkbox input "true"
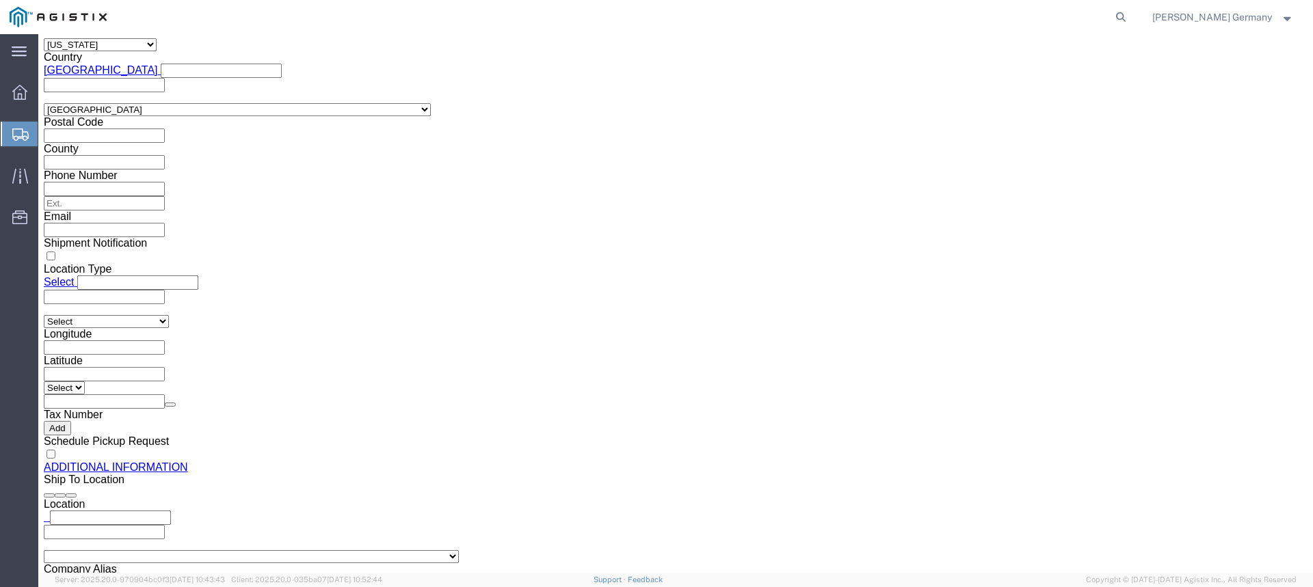
scroll to position [1319, 0]
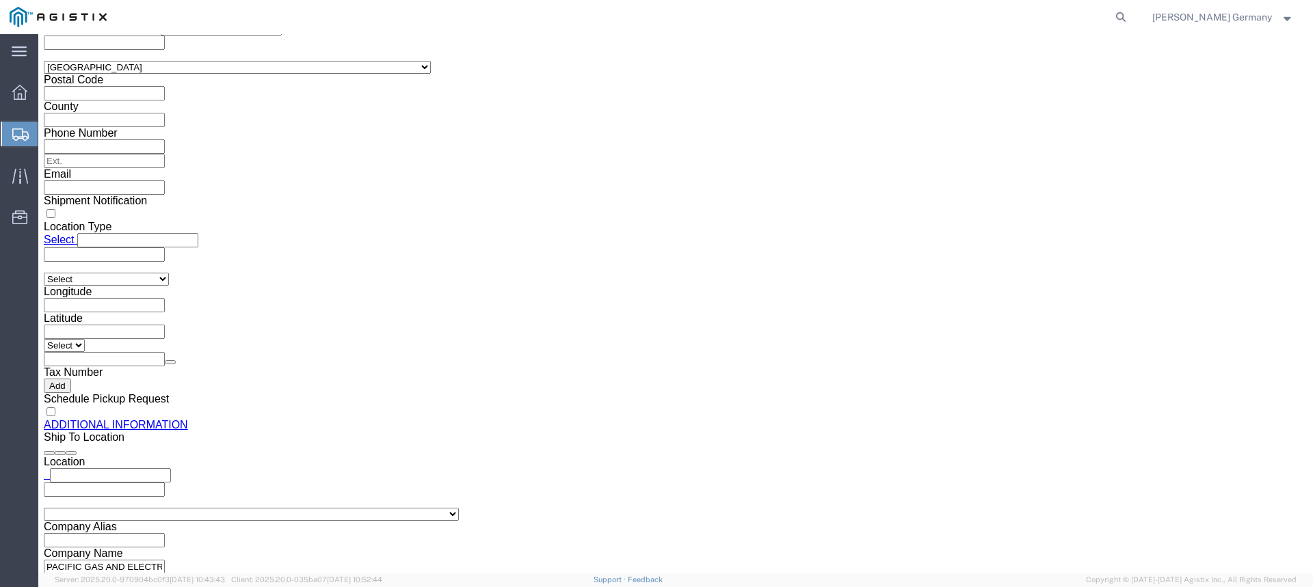
click button "Upload"
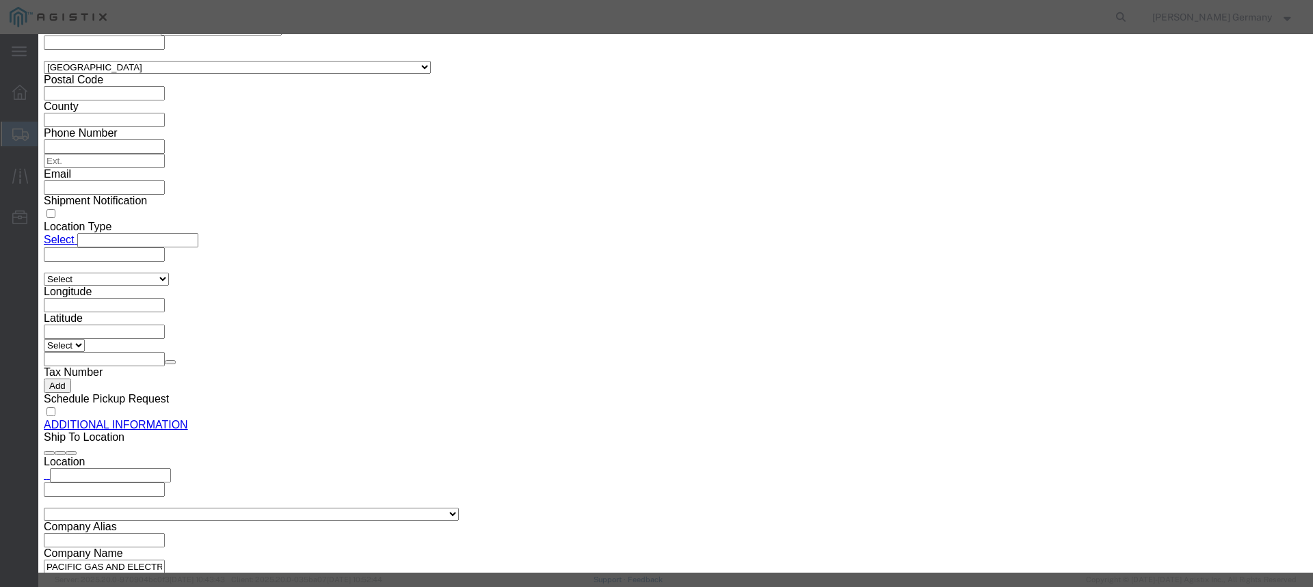
click button "Browse"
type input "C:\fakepath\BOL-900252236.pdf"
click button "Browse"
type input "C:\fakepath\900252236.pdf"
click button "Upload"
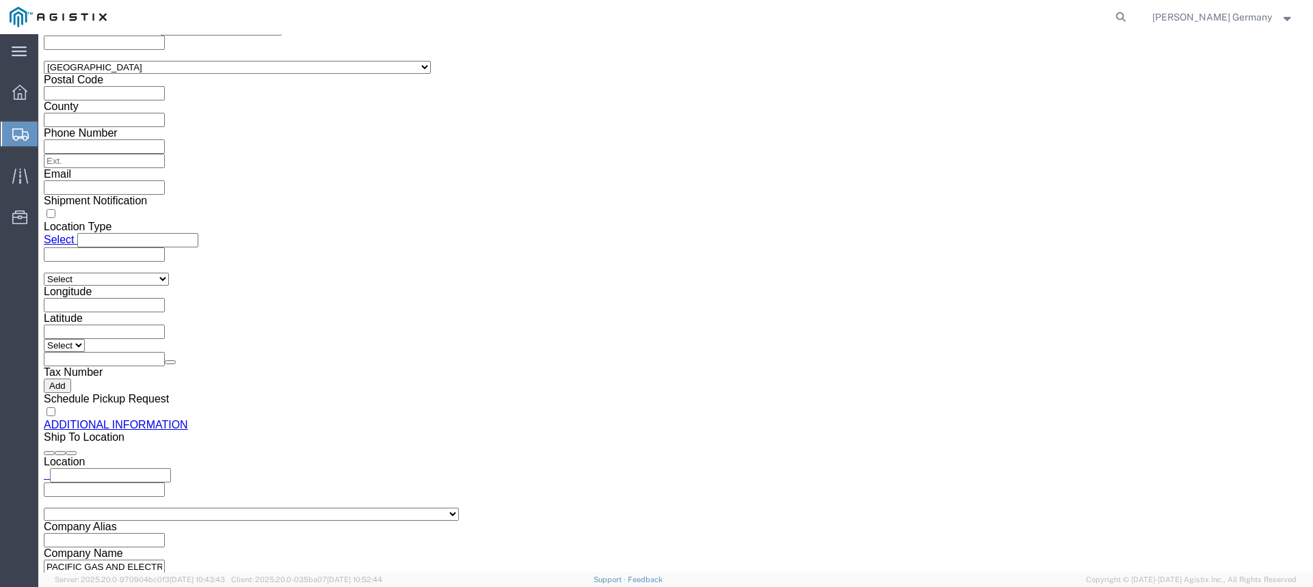
drag, startPoint x: 111, startPoint y: 15, endPoint x: 187, endPoint y: 11, distance: 76.0
click h1 "Shipment 57026513"
copy h1 "57026513"
click button "Rate Shipment"
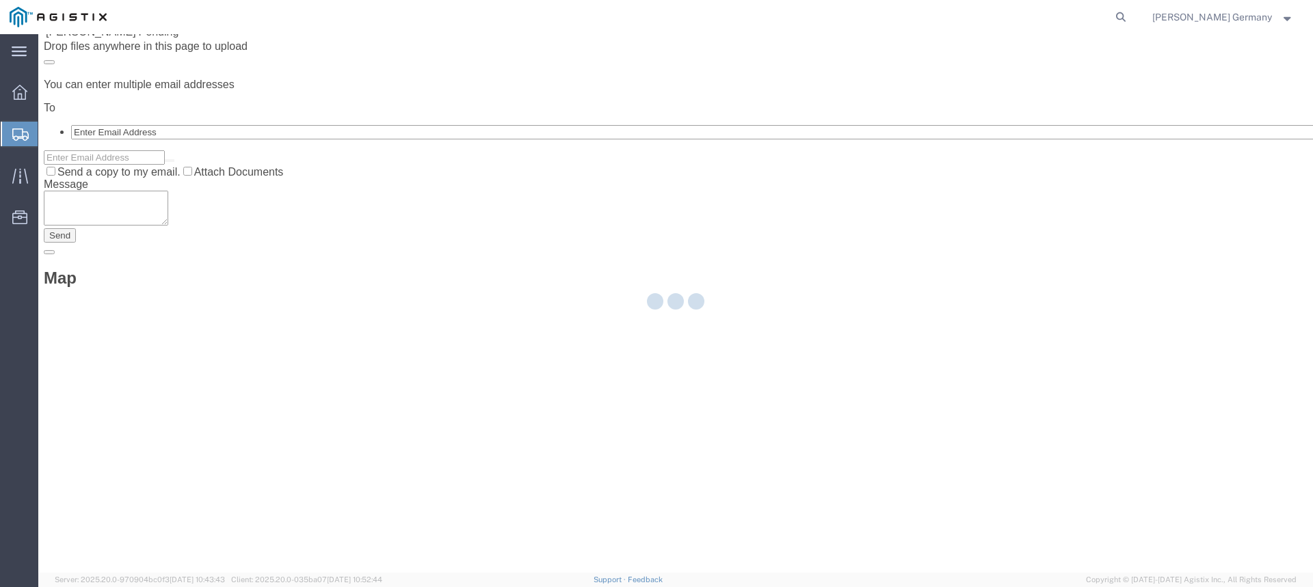
scroll to position [0, 0]
